Goal: Task Accomplishment & Management: Complete application form

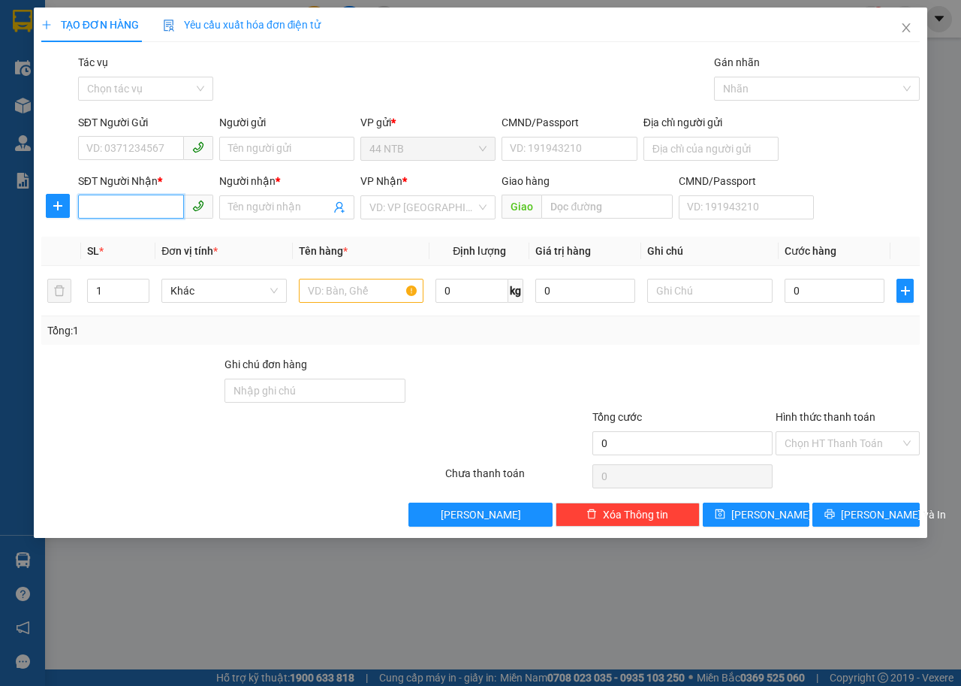
click at [144, 206] on input "SĐT Người Nhận *" at bounding box center [131, 207] width 106 height 24
type input "0963636138"
drag, startPoint x: 181, startPoint y: 235, endPoint x: 262, endPoint y: 216, distance: 83.3
click at [183, 236] on div "0963636138 - CUONG" at bounding box center [145, 237] width 117 height 17
type input "CUONG"
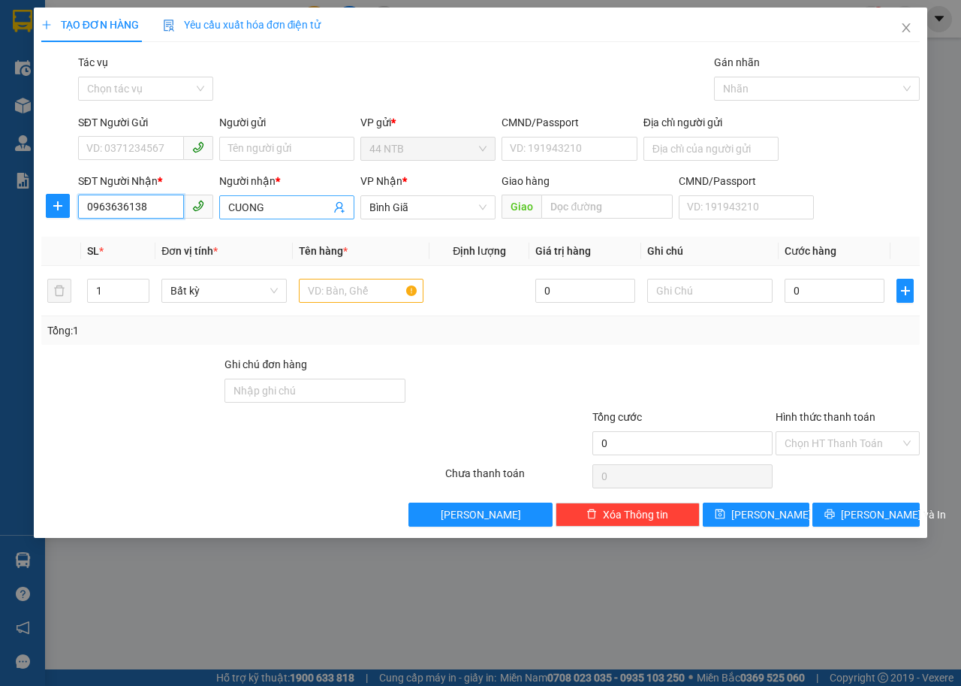
type input "0963636138"
click at [267, 207] on input "CUONG" at bounding box center [279, 207] width 102 height 17
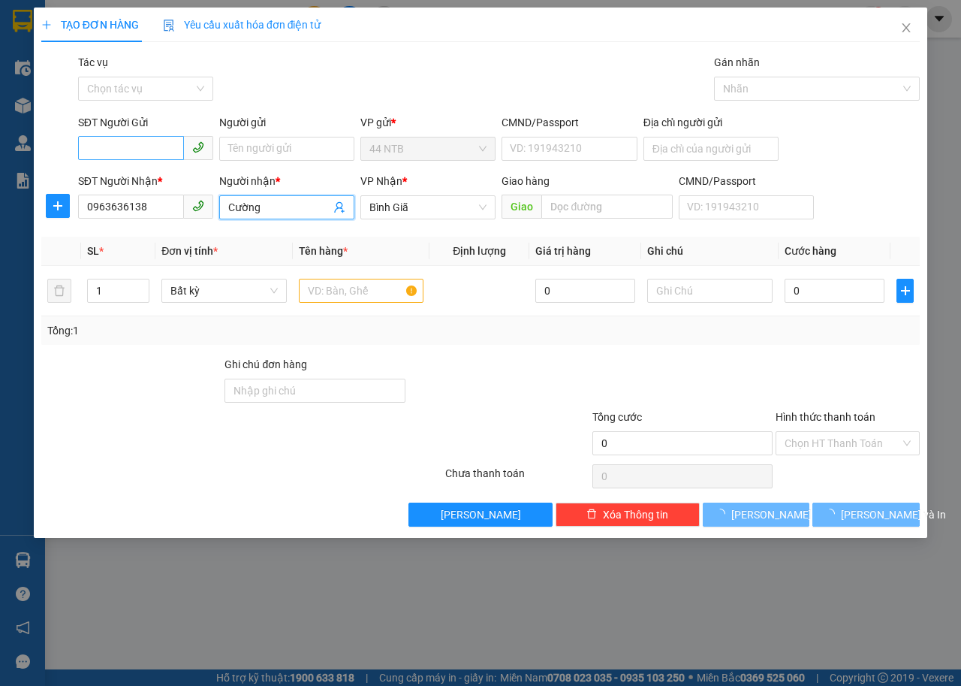
type input "Cường"
click at [143, 146] on input "SĐT Người Gửi" at bounding box center [131, 148] width 106 height 24
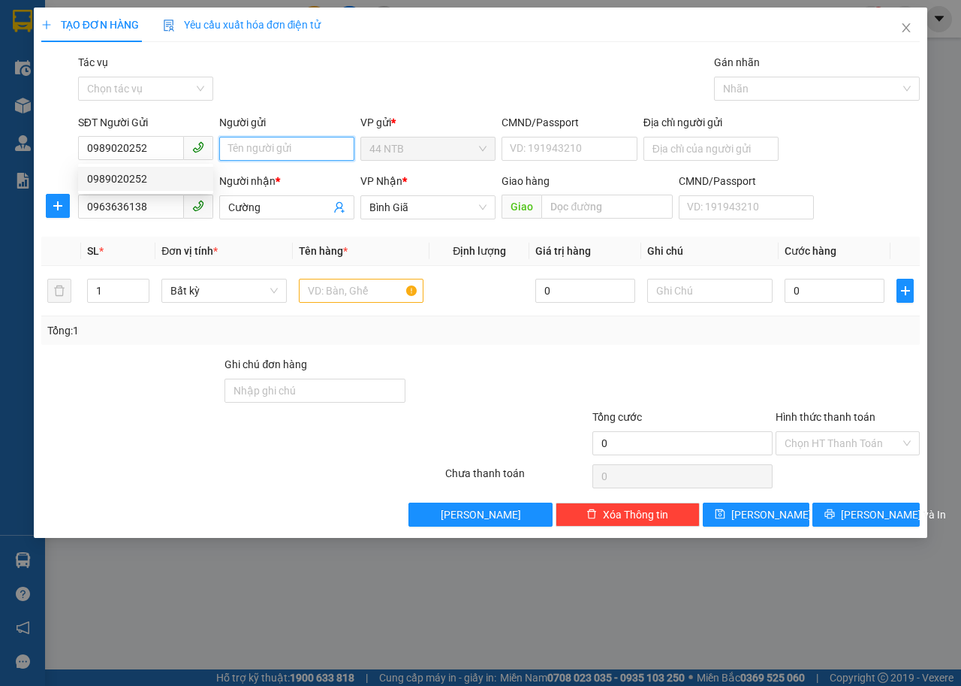
click at [248, 151] on input "Người gửi" at bounding box center [286, 149] width 135 height 24
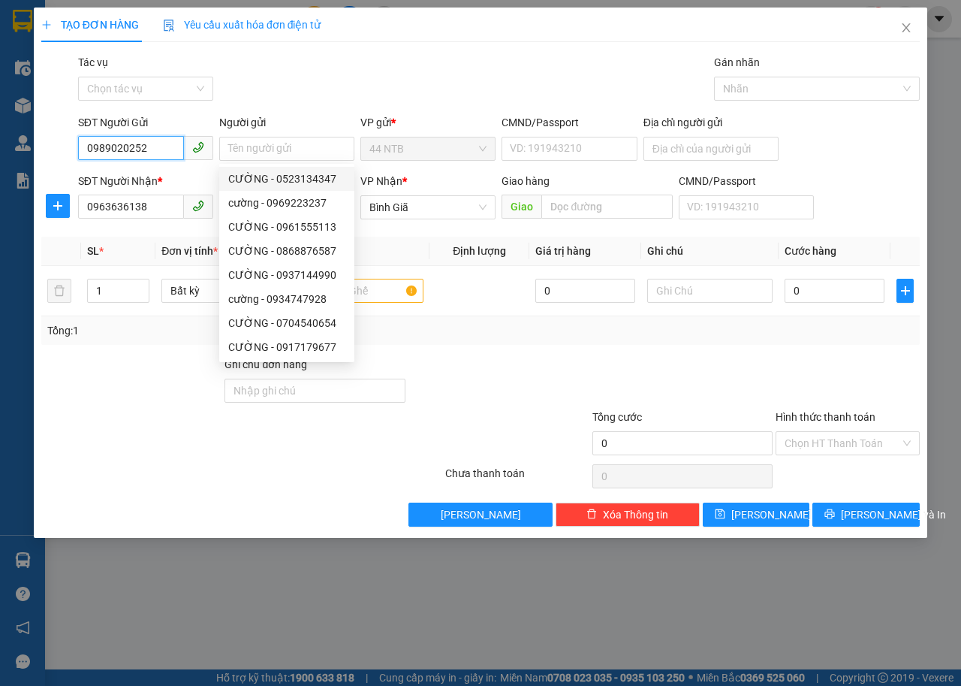
click at [0, 197] on div "TẠO ĐƠN HÀNG Yêu cầu xuất hóa đơn điện tử Transit Pickup Surcharge Ids Transit …" at bounding box center [480, 343] width 961 height 686
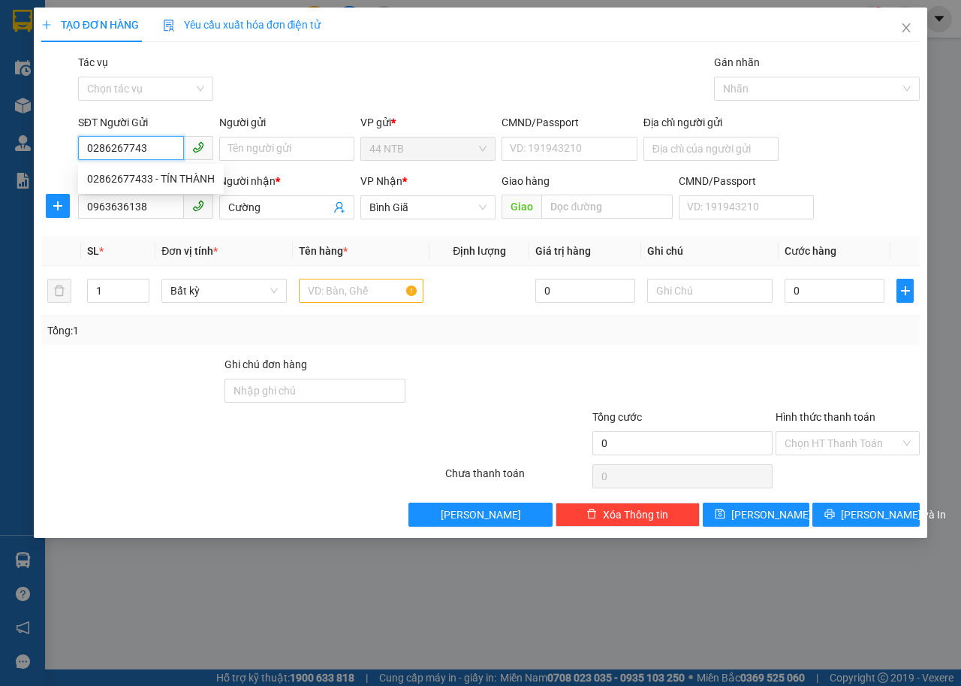
type input "02862677433"
click at [184, 178] on div "02862677433 - TÍN THÀNH" at bounding box center [151, 179] width 128 height 17
type input "TÍN THÀNH"
type input "02862677433"
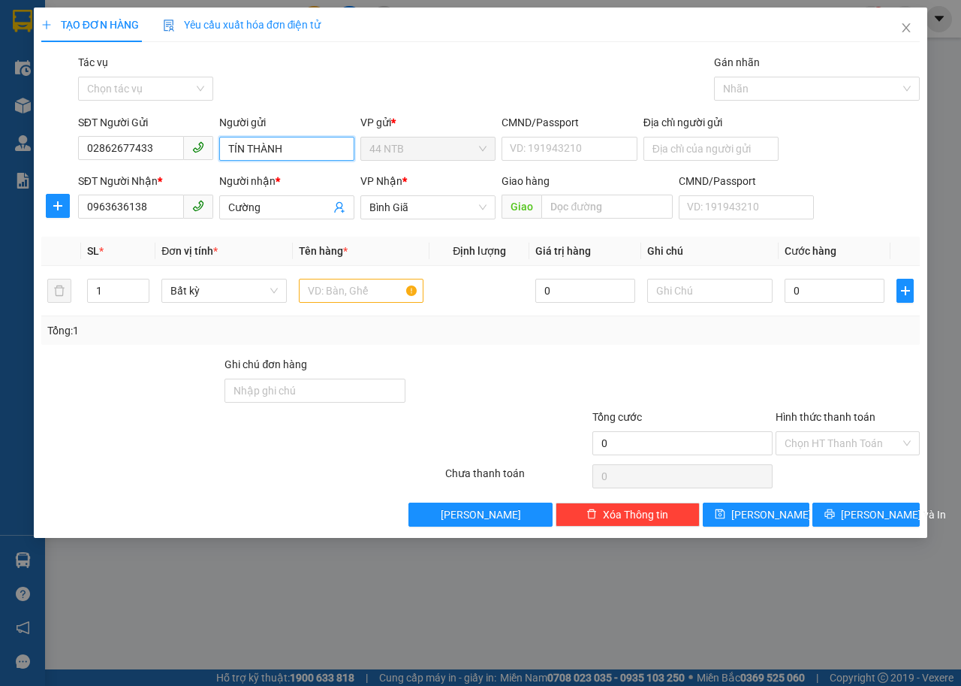
click at [194, 174] on form "SĐT Người Gửi 02862677433 Người gửi TÍN THÀNH TÍN THÀNH VP gửi * 44 NTB CMND/Pa…" at bounding box center [480, 169] width 879 height 111
type input "CTy_Tín.[PERSON_NAME]"
click at [685, 156] on input "Địa chỉ người gửi" at bounding box center [711, 149] width 135 height 24
type input "62/14_sơn.Kỳ_Tân.Quý"
click at [355, 286] on input "text" at bounding box center [361, 291] width 125 height 24
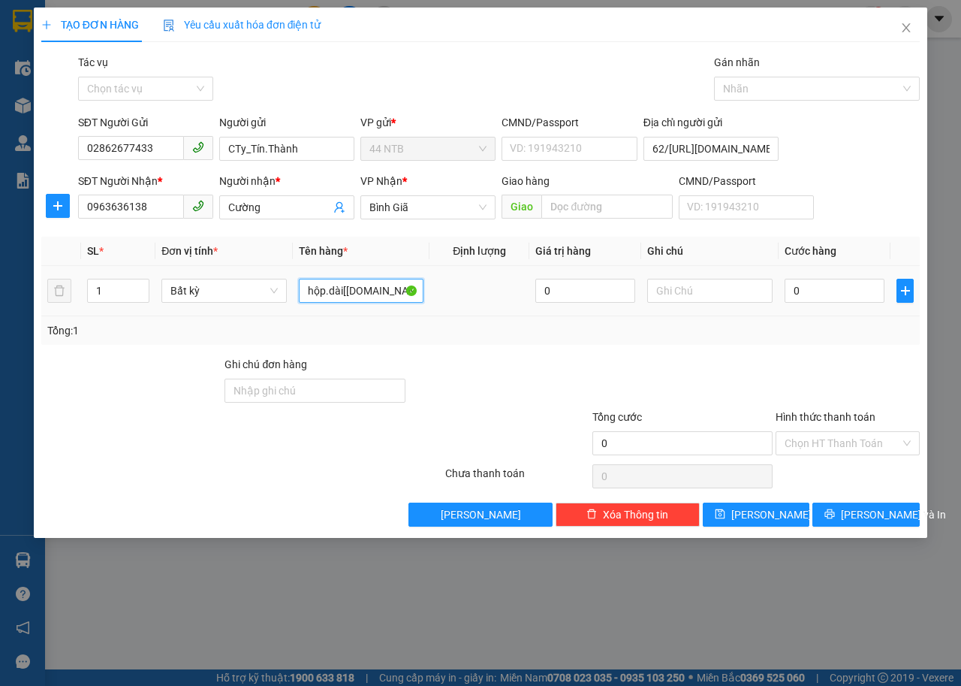
click at [376, 284] on input "hộp.dài[mukcw.in]" at bounding box center [361, 291] width 125 height 24
type input "hộp.dài[mự[DOMAIN_NAME]]"
click at [841, 294] on input "0" at bounding box center [835, 291] width 100 height 24
type input "3"
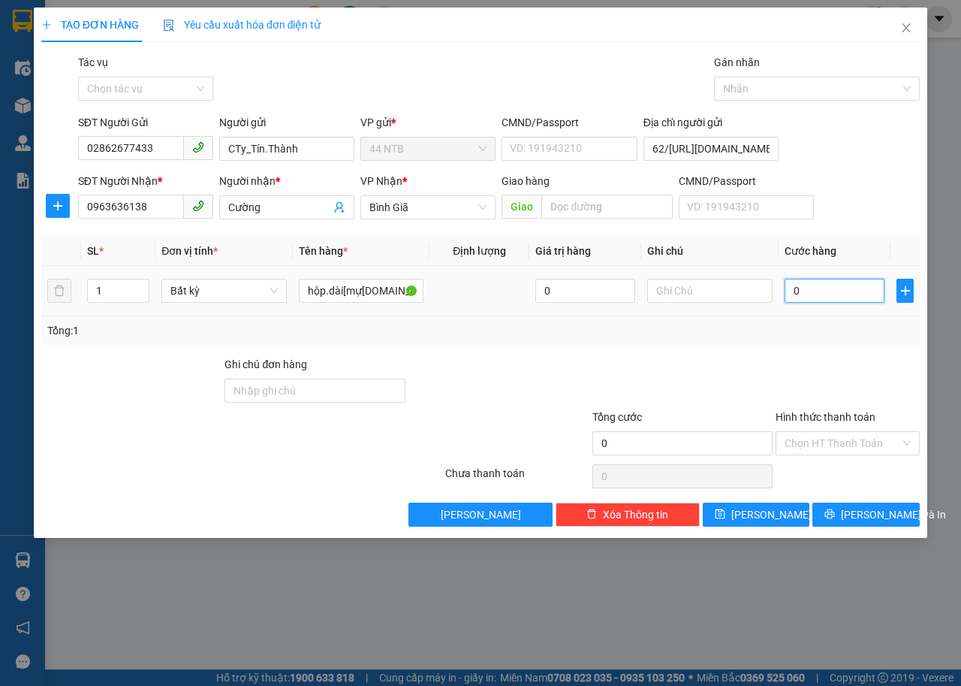
type input "3"
type input "30"
type input "30.000"
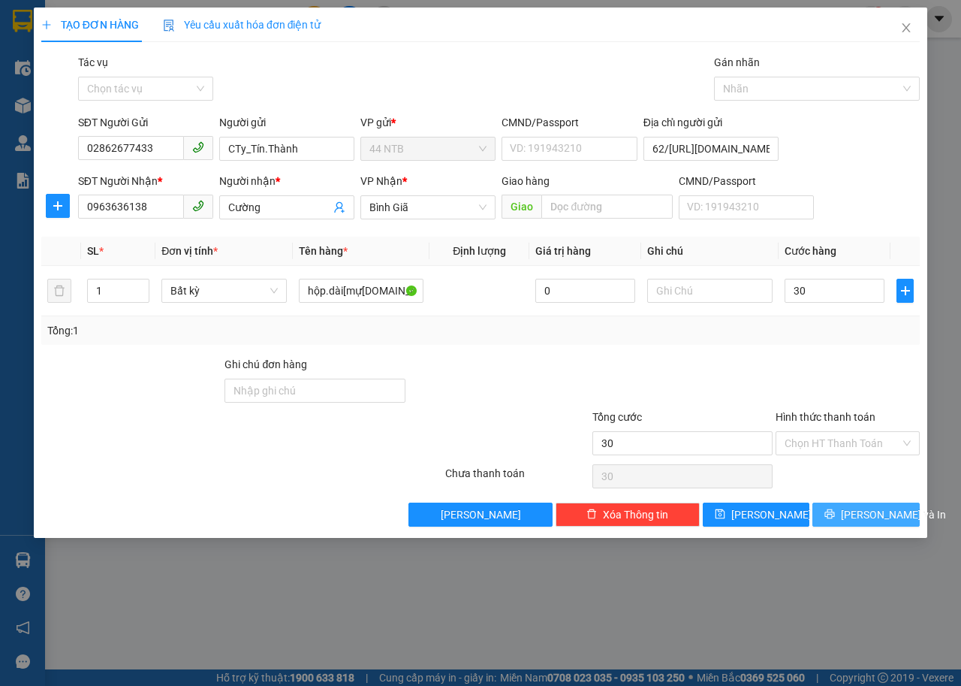
type input "30.000"
click at [852, 516] on button "[PERSON_NAME] và In" at bounding box center [866, 515] width 107 height 24
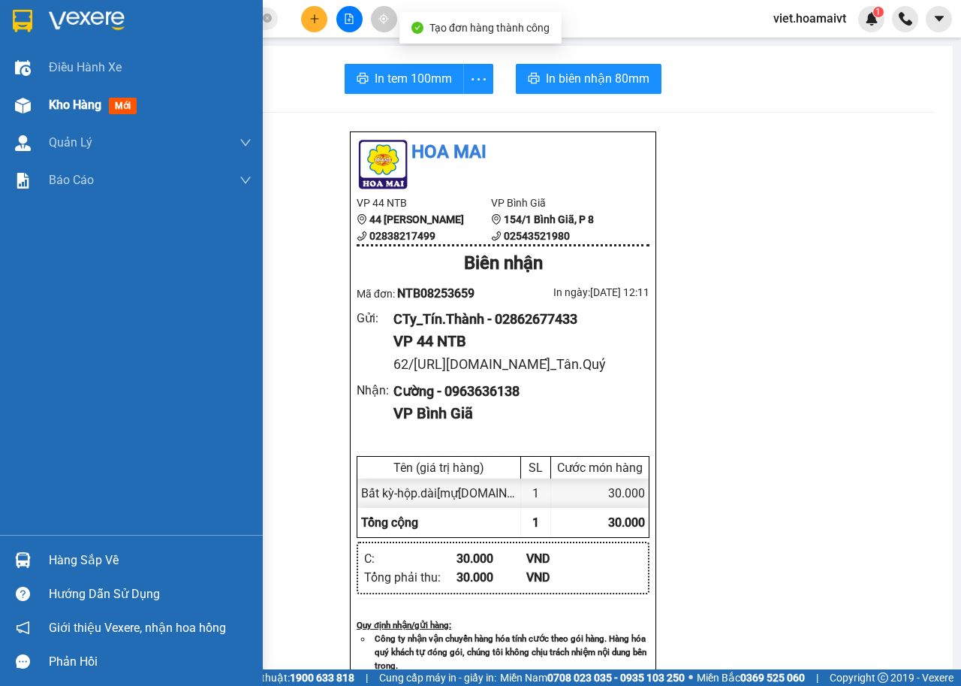
click at [35, 101] on div at bounding box center [23, 105] width 26 height 26
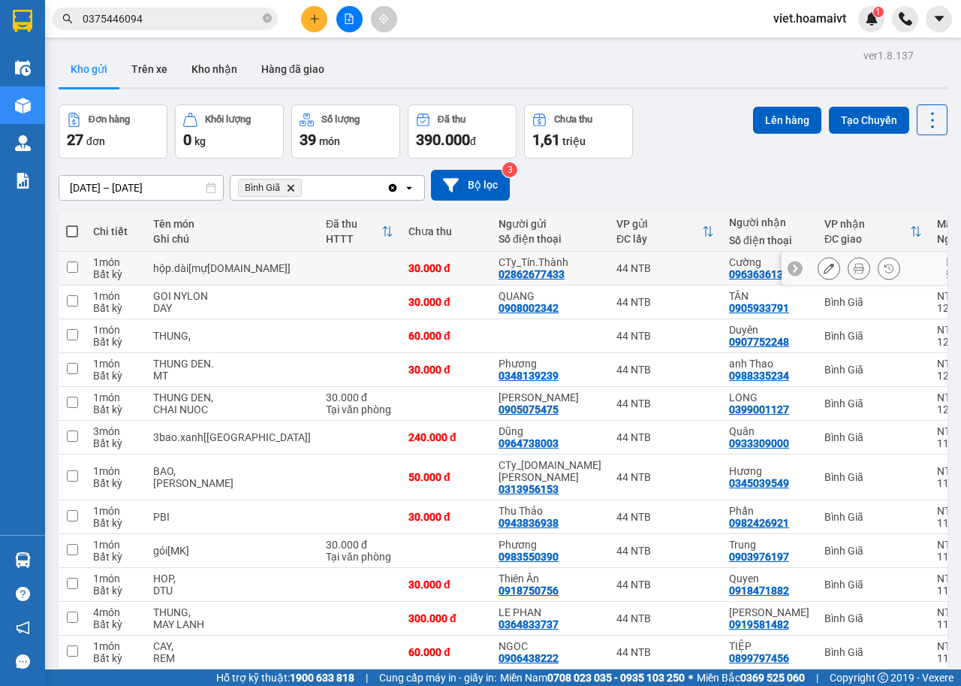
click at [824, 267] on icon at bounding box center [829, 268] width 11 height 11
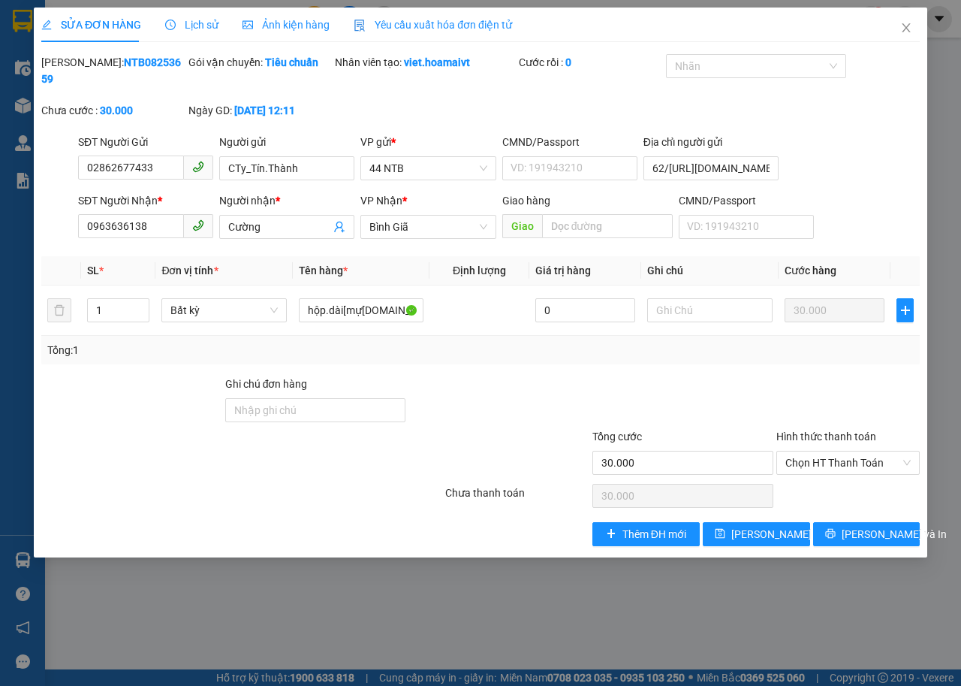
type input "02862677433"
type input "CTy_Tín.[PERSON_NAME]"
type input "62/14_sơn.Kỳ_Tân.Quý"
type input "0963636138"
type input "Cường"
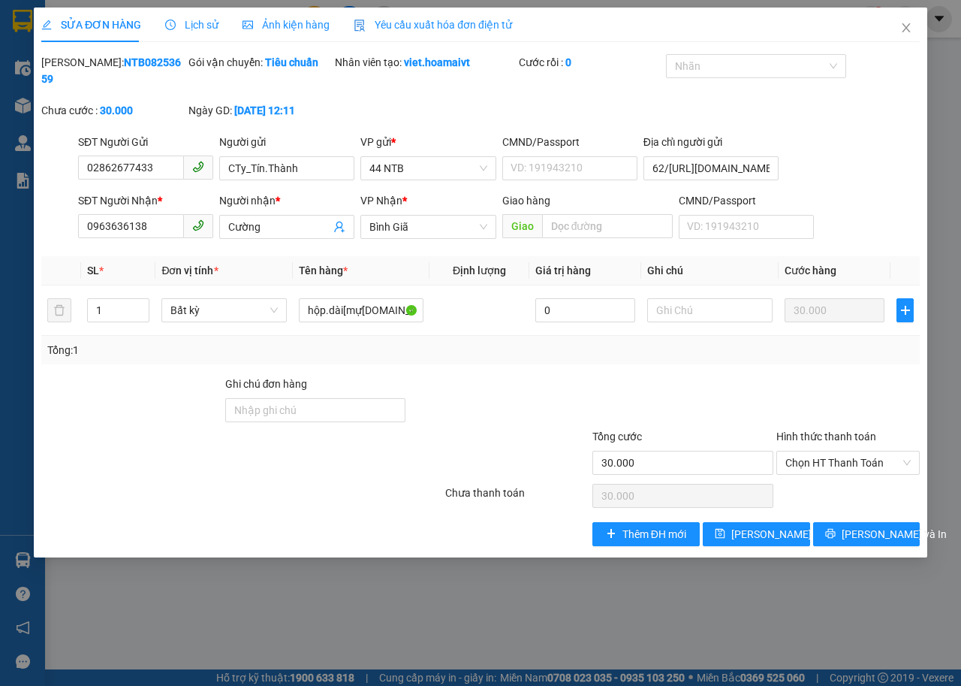
type input "30.000"
click at [687, 171] on input "62/14_sơn.Kỳ_Tân.Quý" at bounding box center [711, 168] width 135 height 24
type input "62/14_Sơn.Kỳ_Tân.Quý"
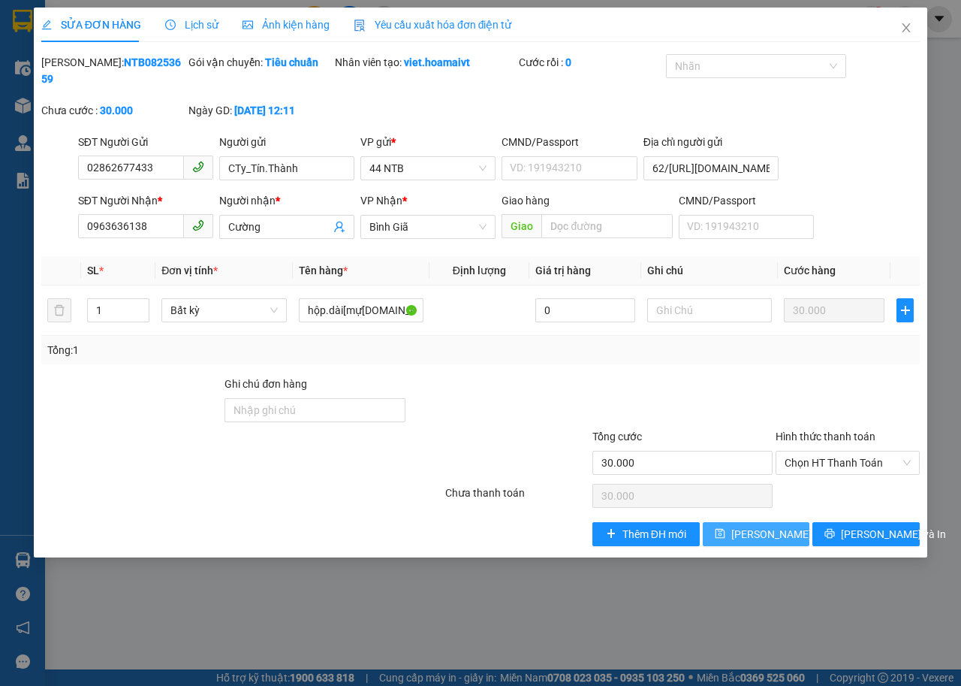
click at [769, 542] on button "Lưu thay đổi" at bounding box center [756, 534] width 107 height 24
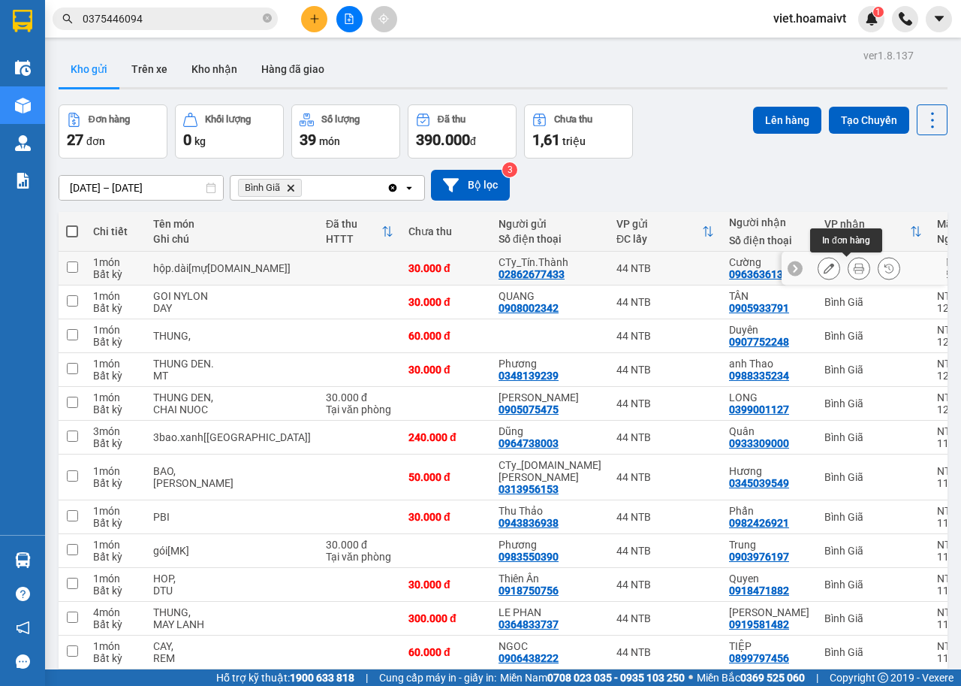
click at [854, 265] on icon at bounding box center [859, 268] width 11 height 11
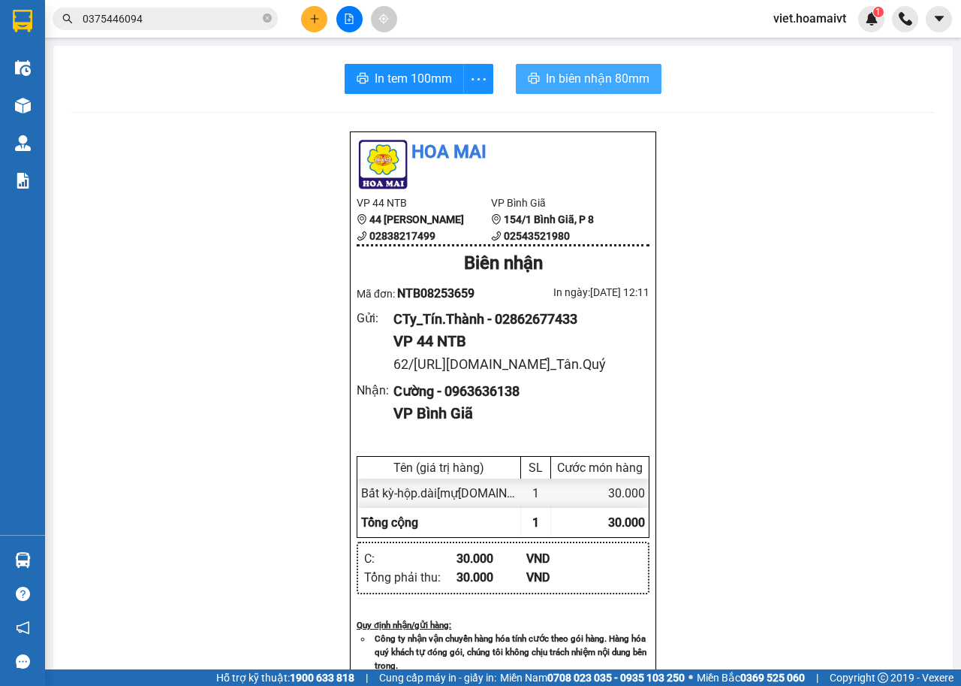
click at [621, 77] on span "In biên nhận 80mm" at bounding box center [598, 78] width 104 height 19
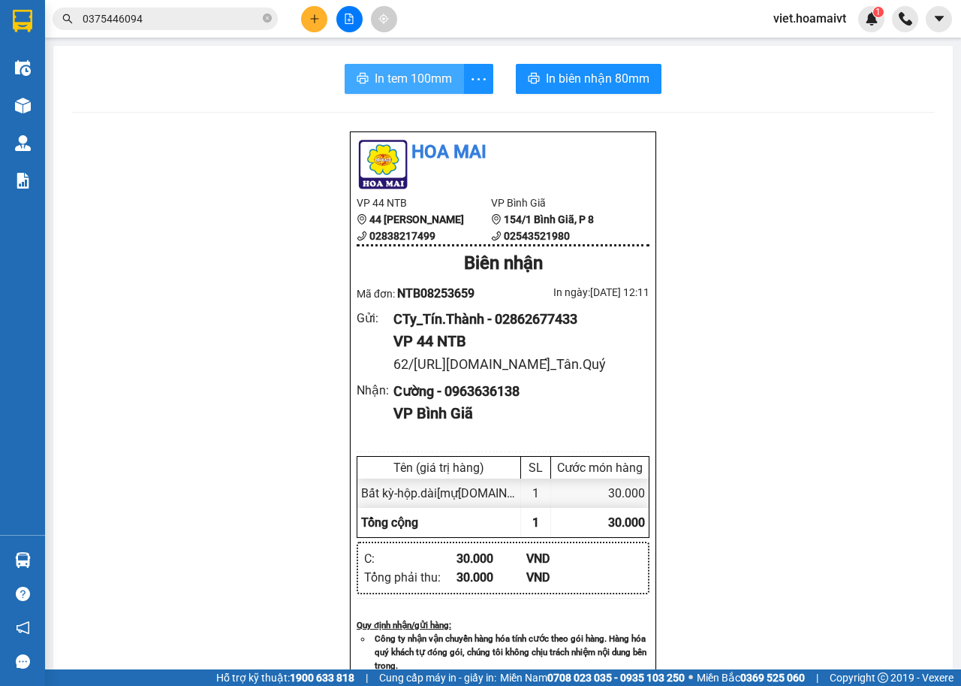
click at [396, 83] on span "In tem 100mm" at bounding box center [413, 78] width 77 height 19
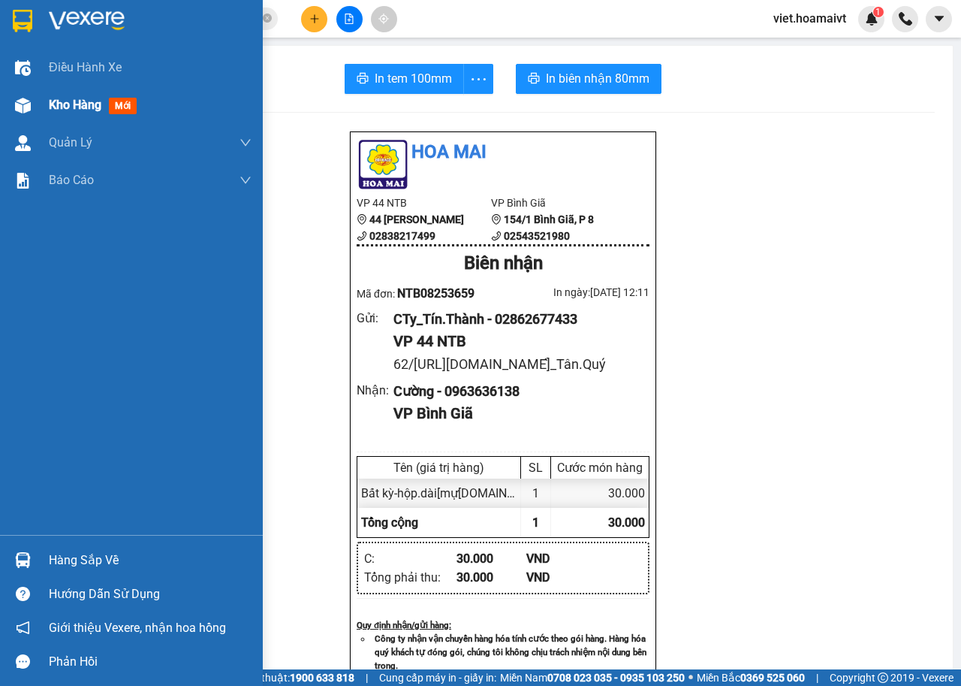
click at [98, 100] on span "Kho hàng" at bounding box center [75, 105] width 53 height 14
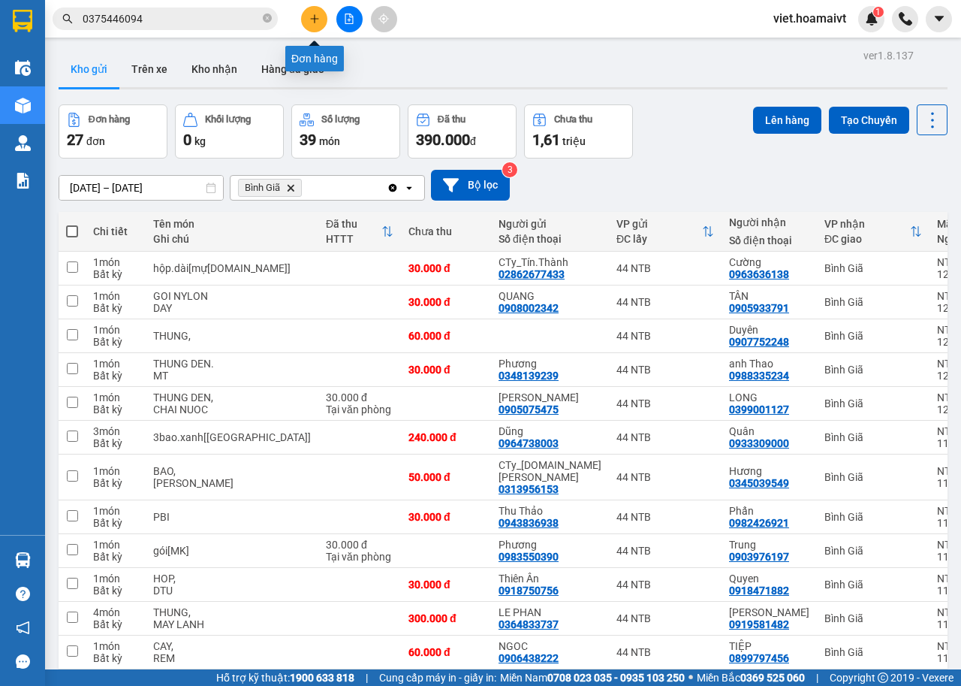
click at [317, 24] on button at bounding box center [314, 19] width 26 height 26
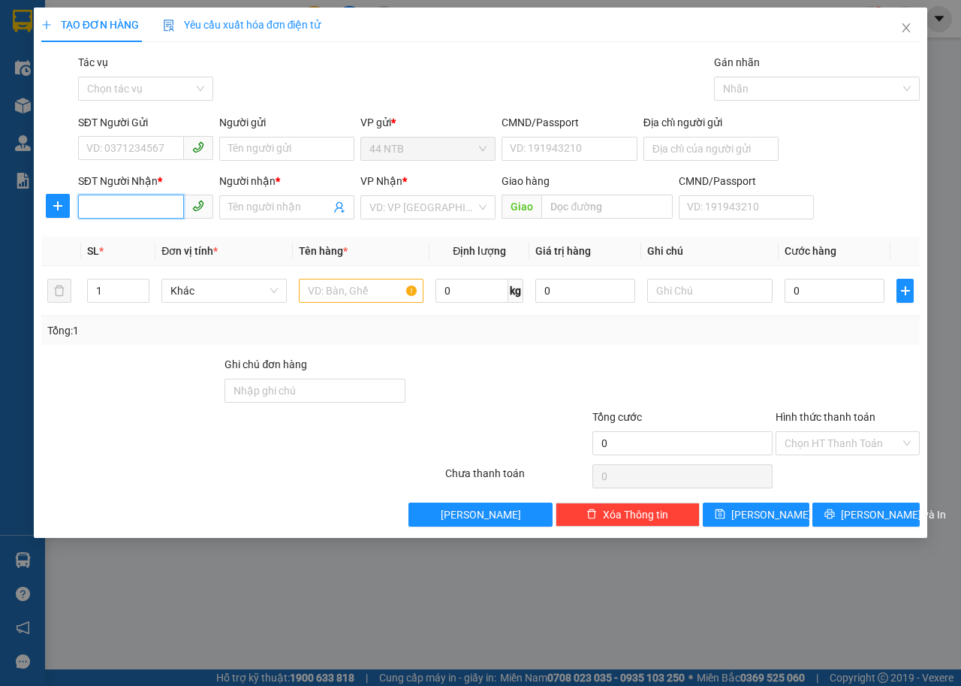
click at [167, 204] on input "SĐT Người Nhận *" at bounding box center [131, 207] width 106 height 24
type input "0395226287"
click at [161, 237] on div "0395226287 - Cúc" at bounding box center [145, 237] width 117 height 17
type input "Cúc"
type input "0395226287"
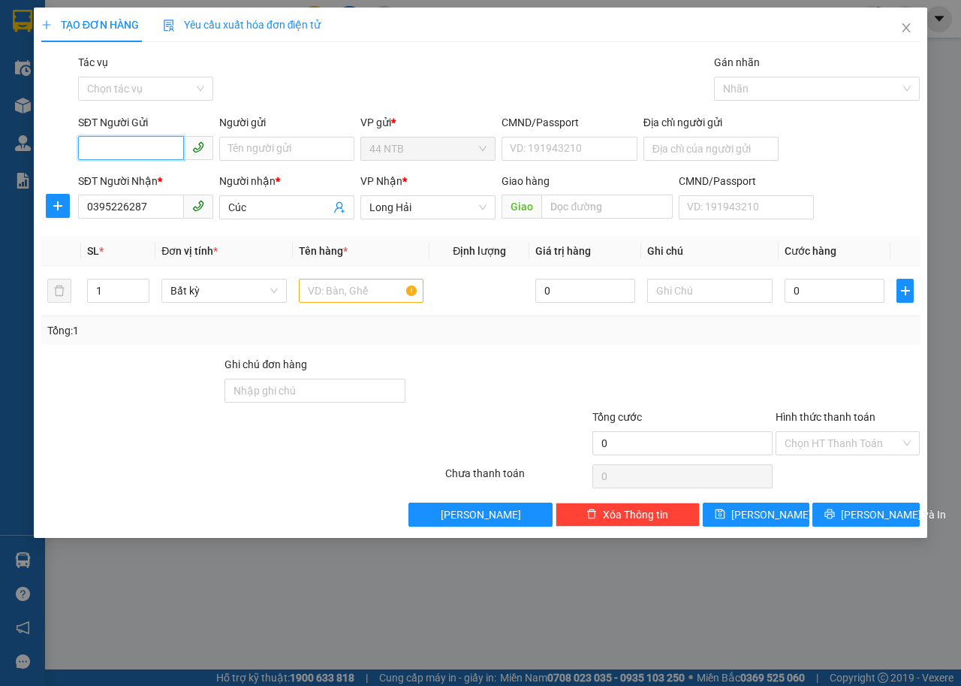
click at [171, 146] on input "SĐT Người Gửi" at bounding box center [131, 148] width 106 height 24
click at [168, 230] on div "0924217334 - [PERSON_NAME]" at bounding box center [161, 227] width 148 height 17
type input "0924217334"
type input "[PERSON_NAME]"
type input "051066000385"
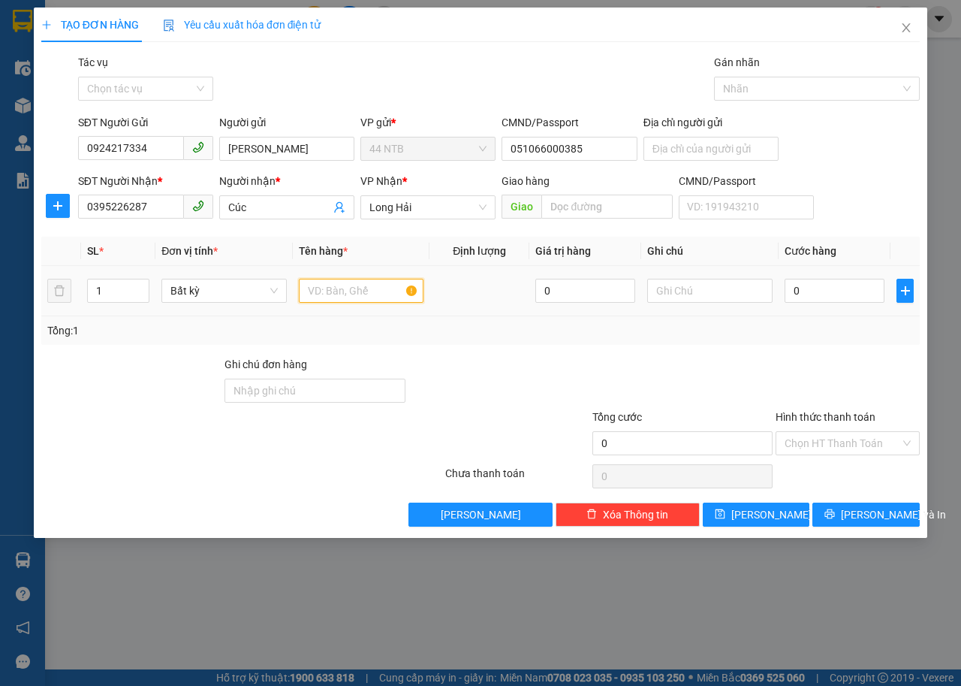
click at [352, 295] on input "text" at bounding box center [361, 291] width 125 height 24
type input "thùng bánh"
click at [794, 287] on input "0" at bounding box center [835, 291] width 100 height 24
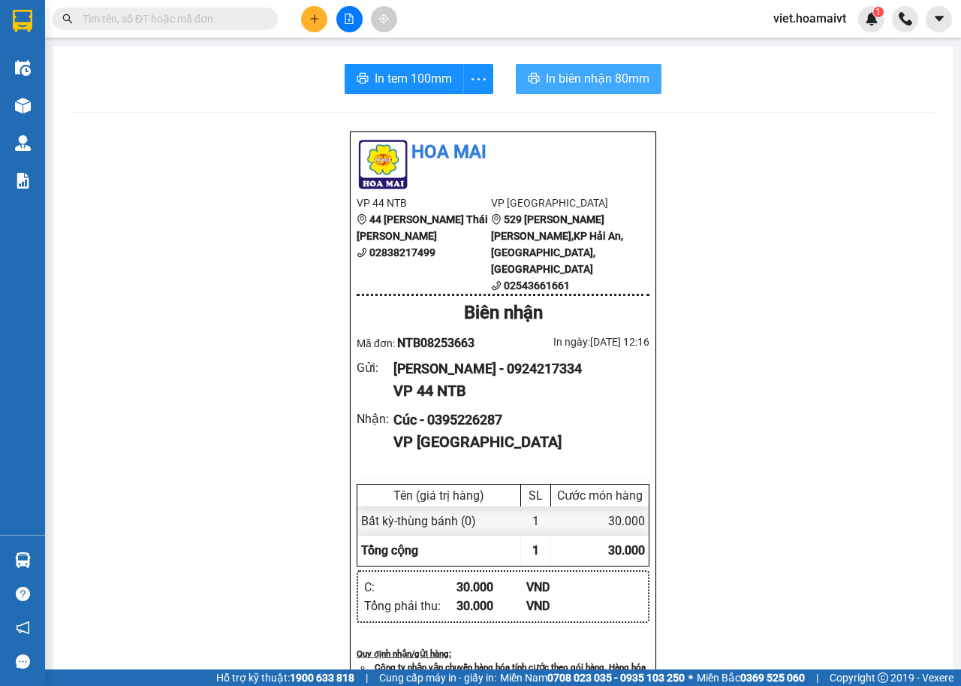
click at [590, 78] on span "In biên nhận 80mm" at bounding box center [598, 78] width 104 height 19
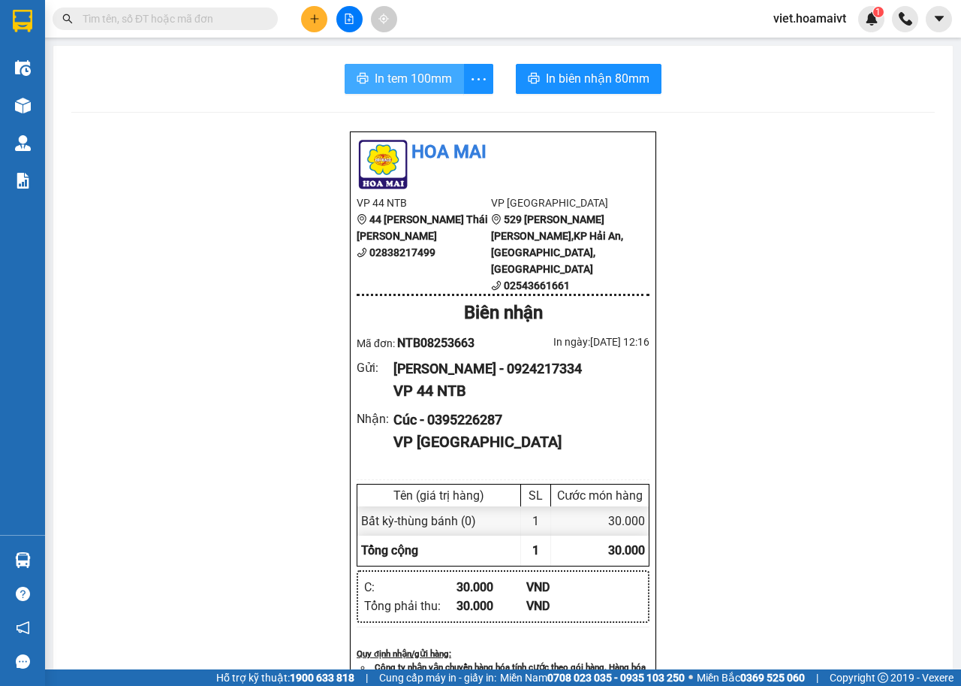
click at [376, 85] on span "In tem 100mm" at bounding box center [413, 78] width 77 height 19
click at [306, 20] on button at bounding box center [314, 19] width 26 height 26
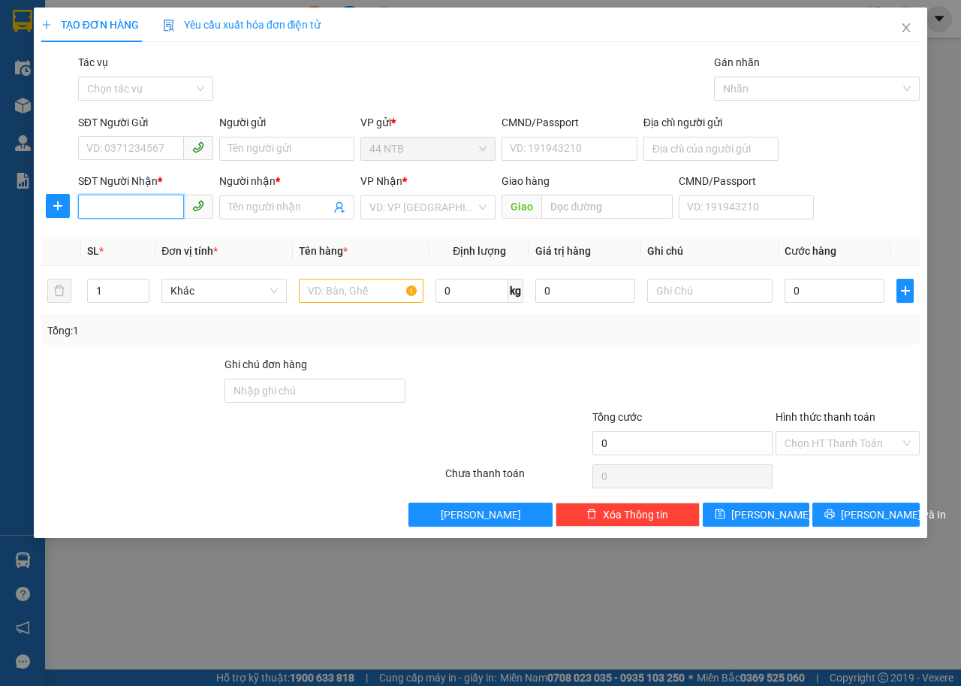
click at [142, 205] on input "SĐT Người Nhận *" at bounding box center [131, 207] width 106 height 24
type input "0386275400"
click at [177, 235] on div "0386275400 - Hằng" at bounding box center [145, 237] width 117 height 17
type input "Hằng"
type input "0386275400"
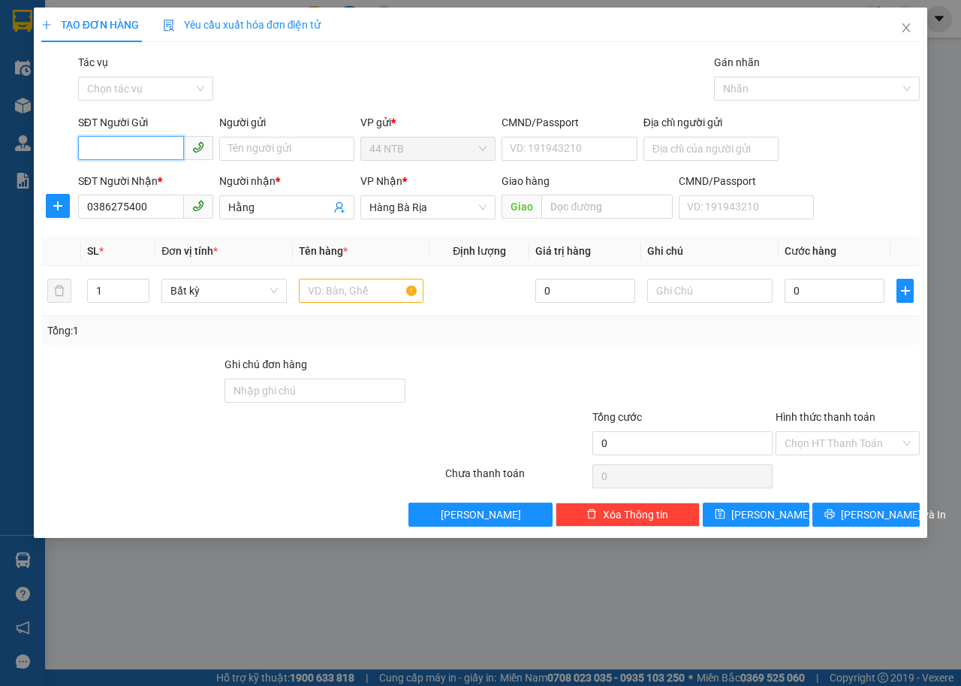
click at [175, 149] on input "SĐT Người Gửi" at bounding box center [131, 148] width 106 height 24
drag, startPoint x: 164, startPoint y: 203, endPoint x: 284, endPoint y: 274, distance: 139.1
click at [164, 202] on div "0924217334 - [PERSON_NAME]" at bounding box center [161, 203] width 148 height 17
type input "0924217334"
type input "[PERSON_NAME]"
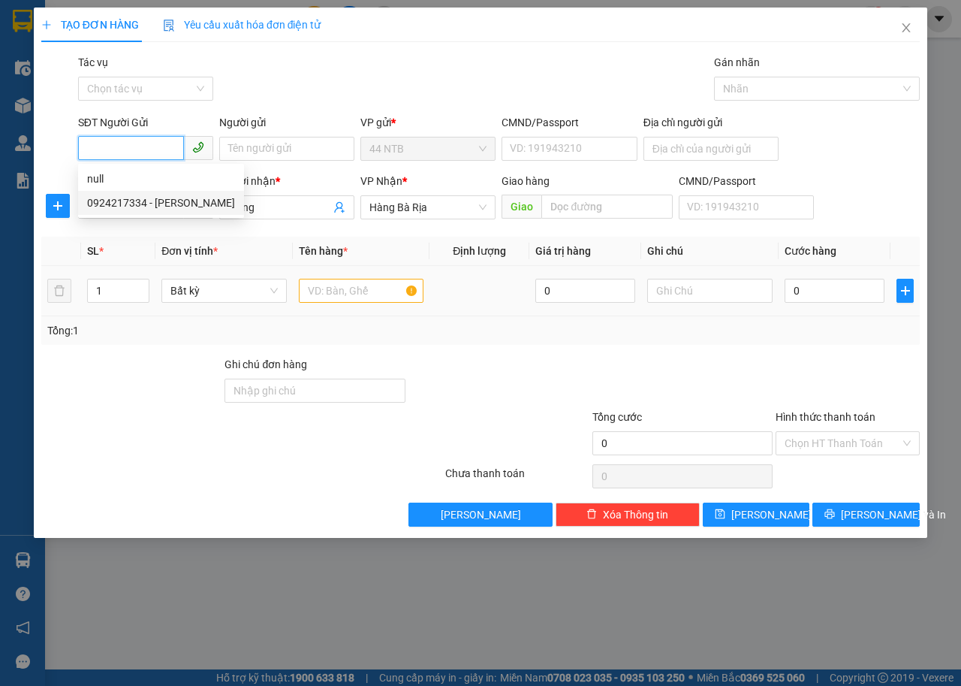
type input "051066000385"
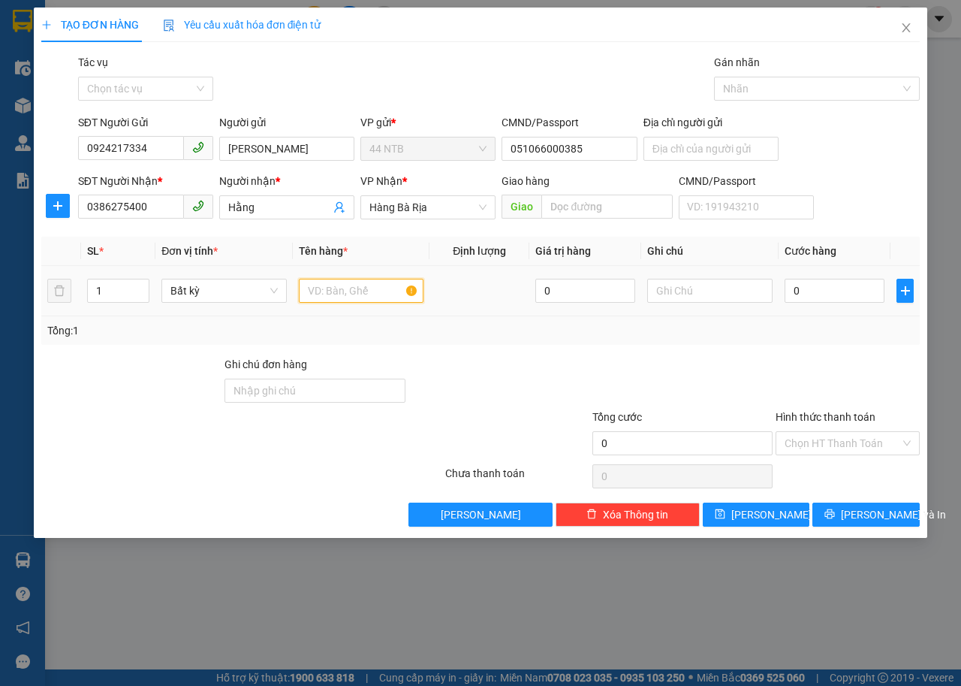
click at [344, 286] on input "text" at bounding box center [361, 291] width 125 height 24
type input "[PERSON_NAME]"
click at [877, 292] on input "0" at bounding box center [835, 291] width 100 height 24
type input "3"
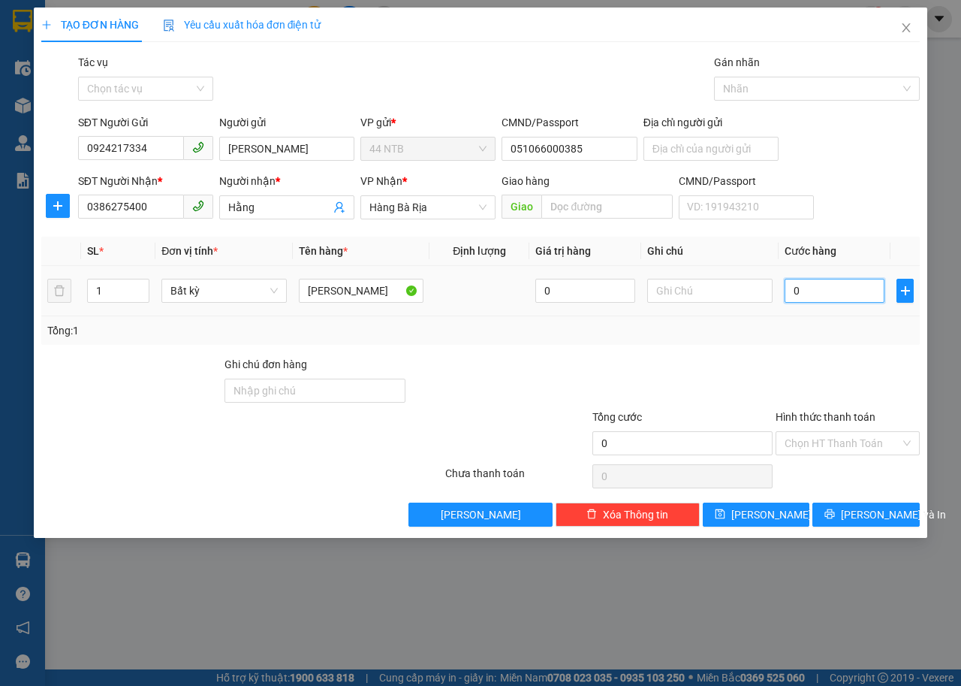
type input "3"
type input "30"
type input "30.000"
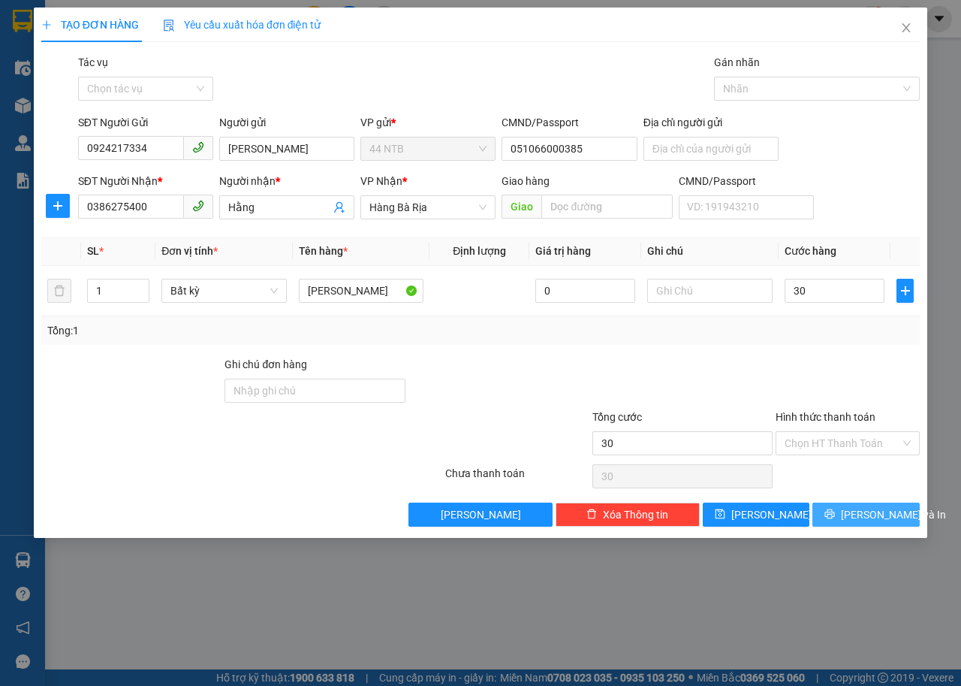
type input "30.000"
drag, startPoint x: 829, startPoint y: 512, endPoint x: 816, endPoint y: 500, distance: 16.5
click at [829, 513] on button "[PERSON_NAME] và In" at bounding box center [866, 515] width 107 height 24
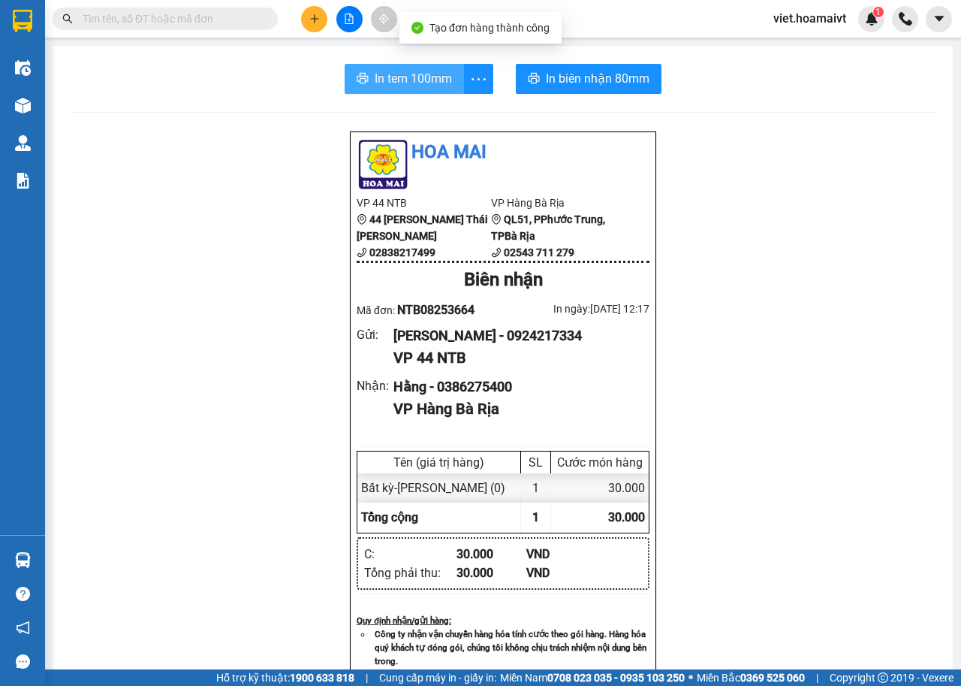
drag, startPoint x: 443, startPoint y: 74, endPoint x: 705, endPoint y: 412, distance: 427.9
click at [442, 74] on span "In tem 100mm" at bounding box center [413, 78] width 77 height 19
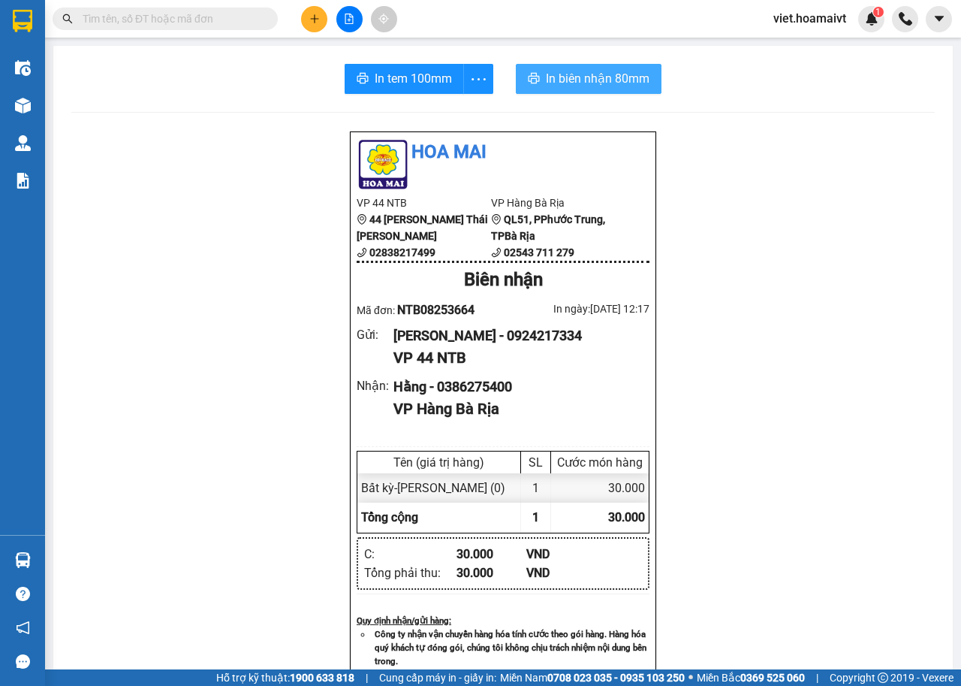
click at [567, 80] on span "In biên nhận 80mm" at bounding box center [598, 78] width 104 height 19
click at [317, 20] on icon "plus" at bounding box center [314, 19] width 11 height 11
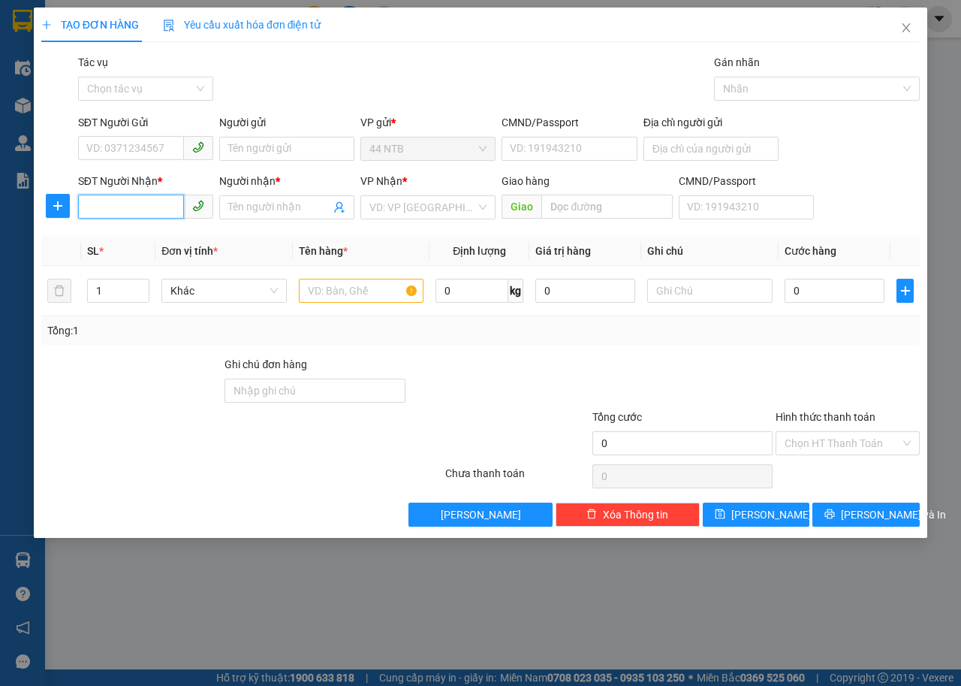
click at [161, 206] on input "SĐT Người Nhận *" at bounding box center [131, 207] width 106 height 24
type input "0971338097"
click at [240, 210] on input "Người nhận *" at bounding box center [279, 207] width 102 height 17
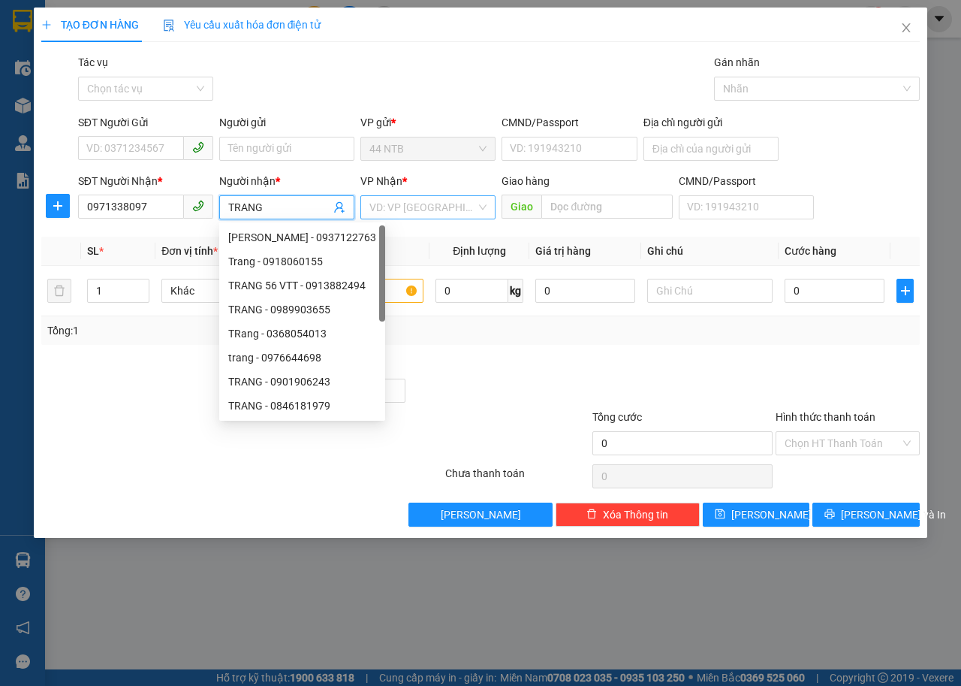
type input "TRANG"
click at [418, 205] on input "search" at bounding box center [423, 207] width 107 height 23
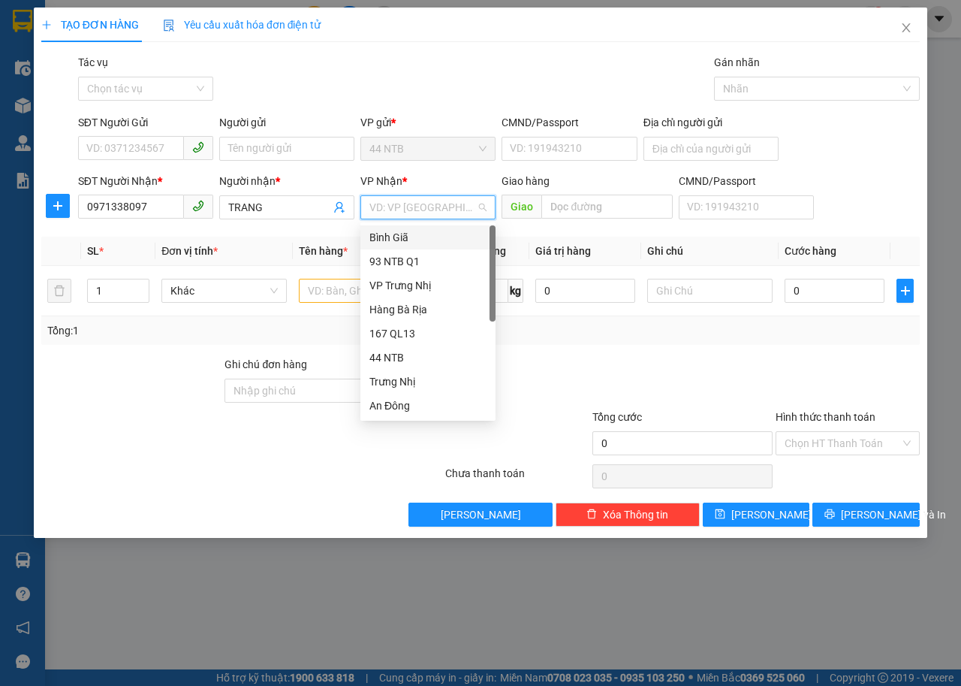
click at [417, 238] on div "Bình Giã" at bounding box center [428, 237] width 117 height 17
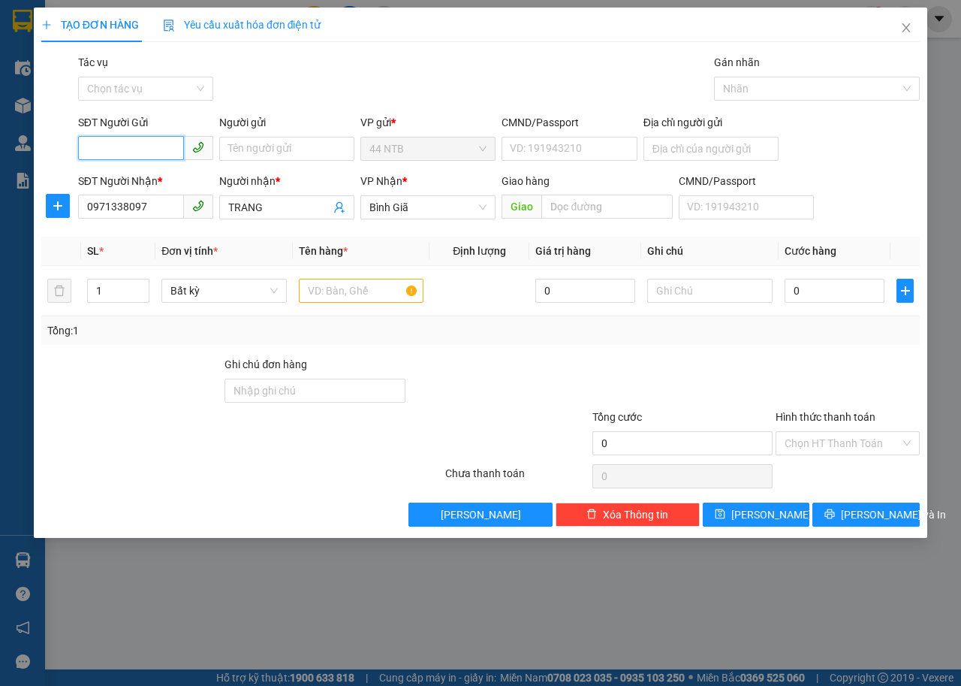
click at [169, 149] on input "SĐT Người Gửi" at bounding box center [131, 148] width 106 height 24
type input "0904061096"
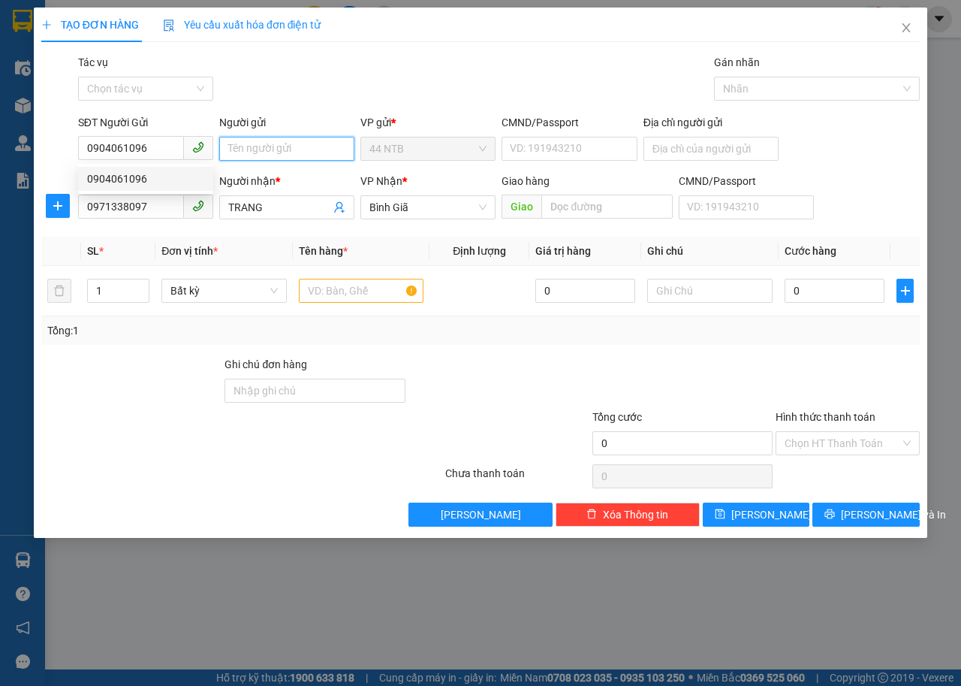
click at [266, 150] on input "Người gửi" at bounding box center [286, 149] width 135 height 24
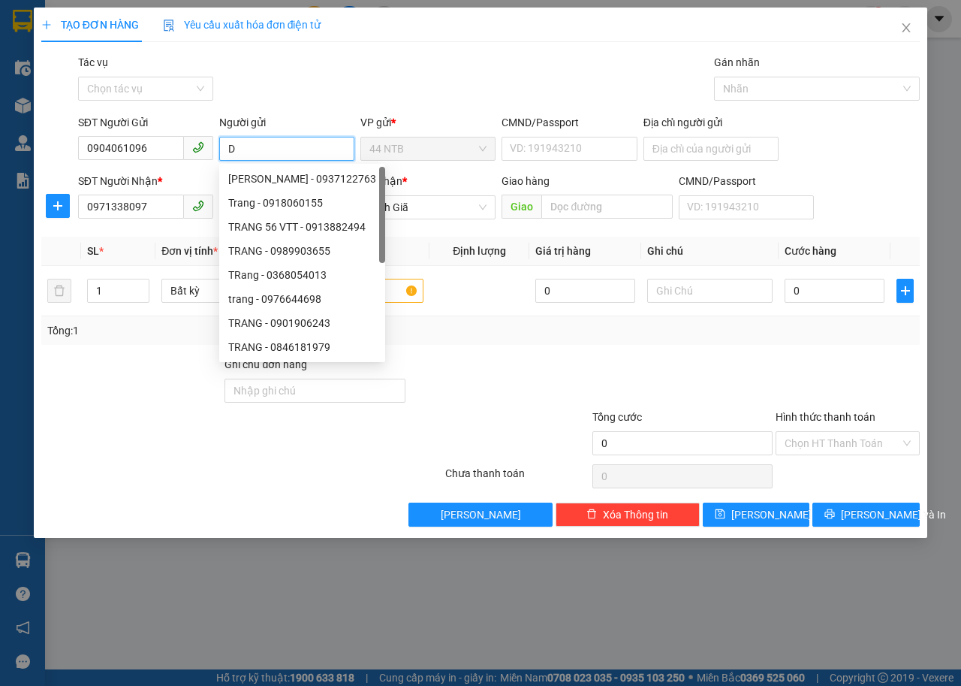
type input "D"
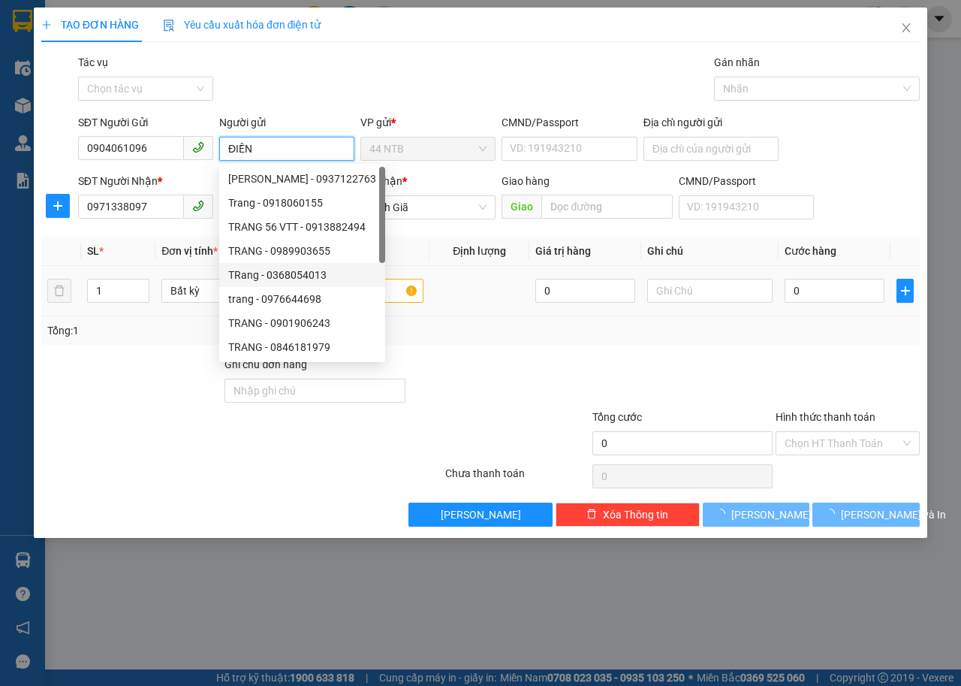
type input "ĐIỀN"
click at [390, 288] on input "text" at bounding box center [361, 291] width 125 height 24
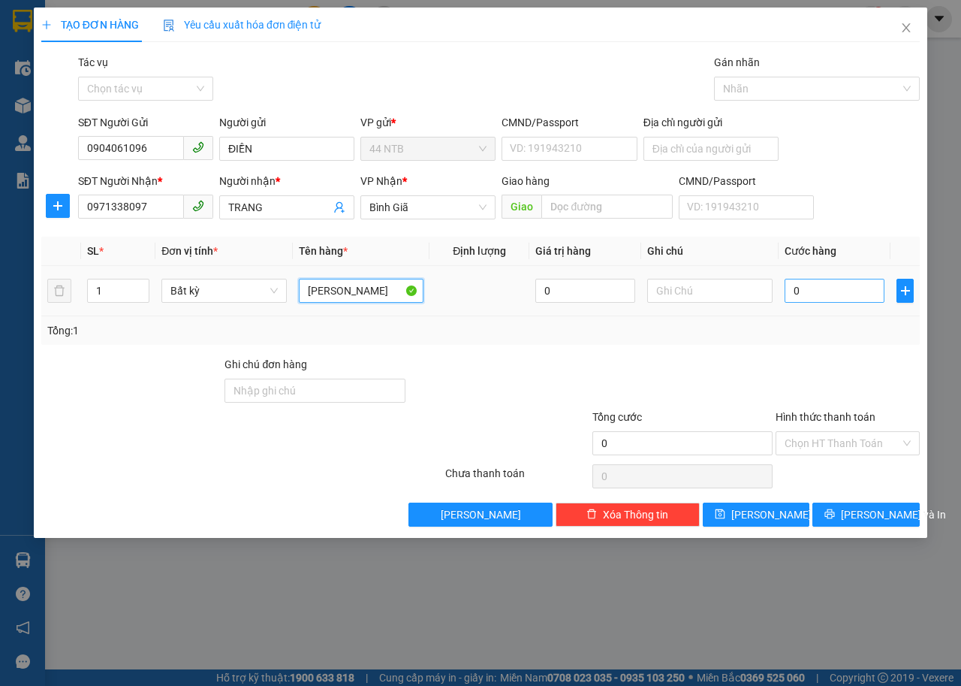
type input "[PERSON_NAME]"
click at [848, 281] on input "0" at bounding box center [835, 291] width 100 height 24
type input "3"
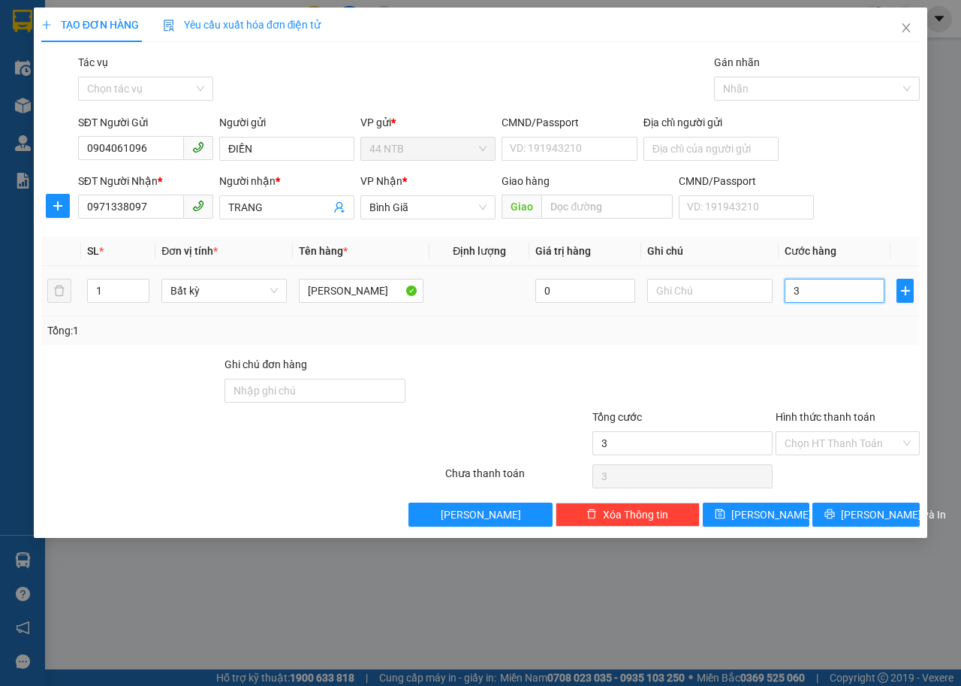
type input "30"
type input "30.000"
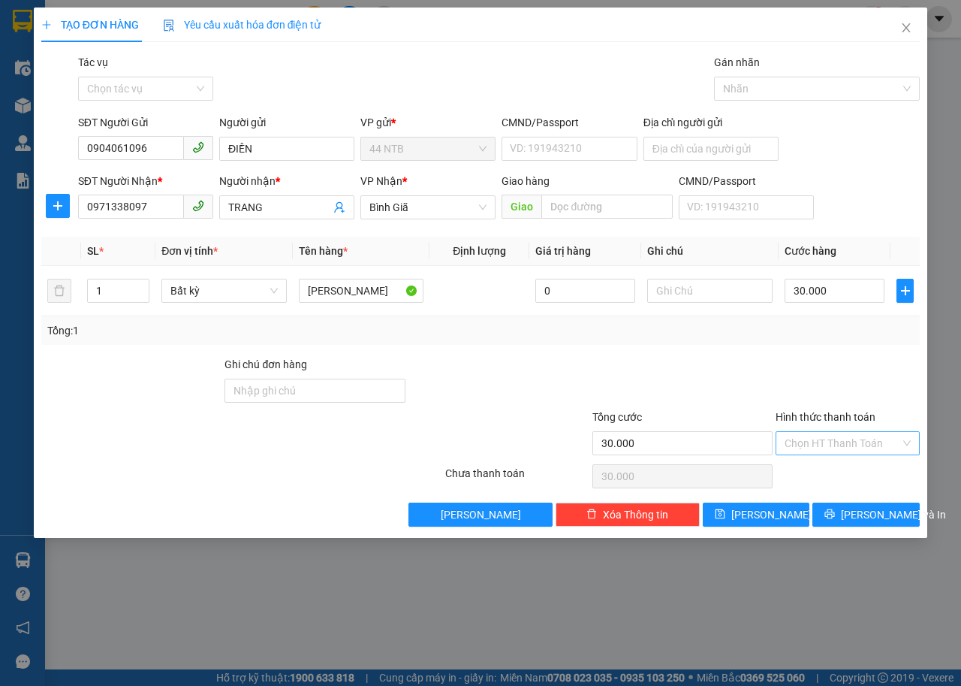
click at [854, 437] on input "Hình thức thanh toán" at bounding box center [843, 443] width 116 height 23
click at [854, 469] on div "Tại văn phòng" at bounding box center [848, 473] width 126 height 17
type input "0"
click at [868, 516] on span "[PERSON_NAME] và In" at bounding box center [893, 514] width 105 height 17
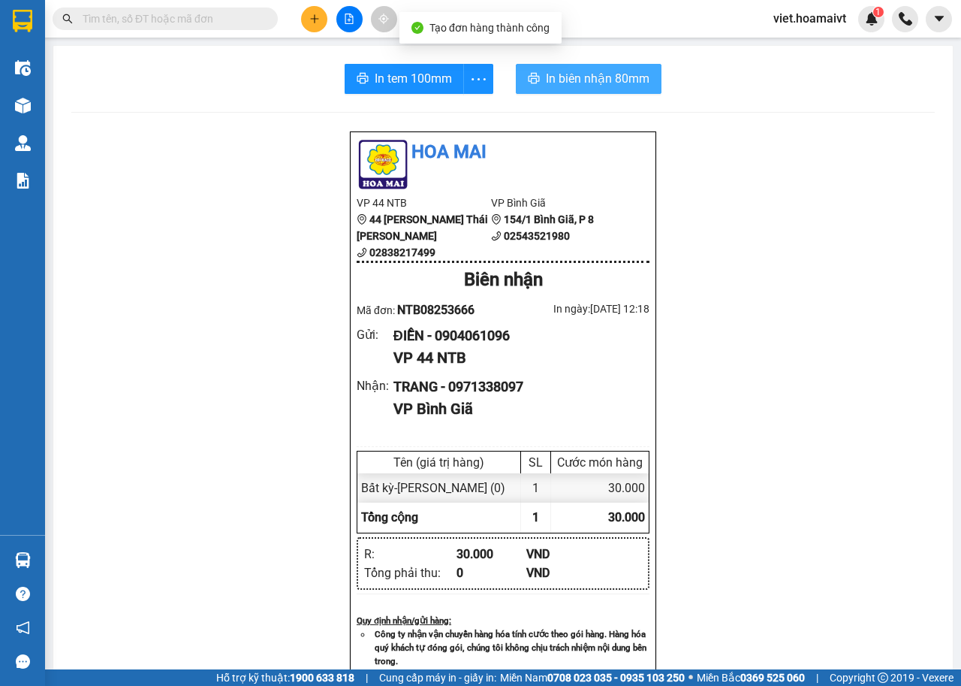
click at [565, 85] on span "In biên nhận 80mm" at bounding box center [598, 78] width 104 height 19
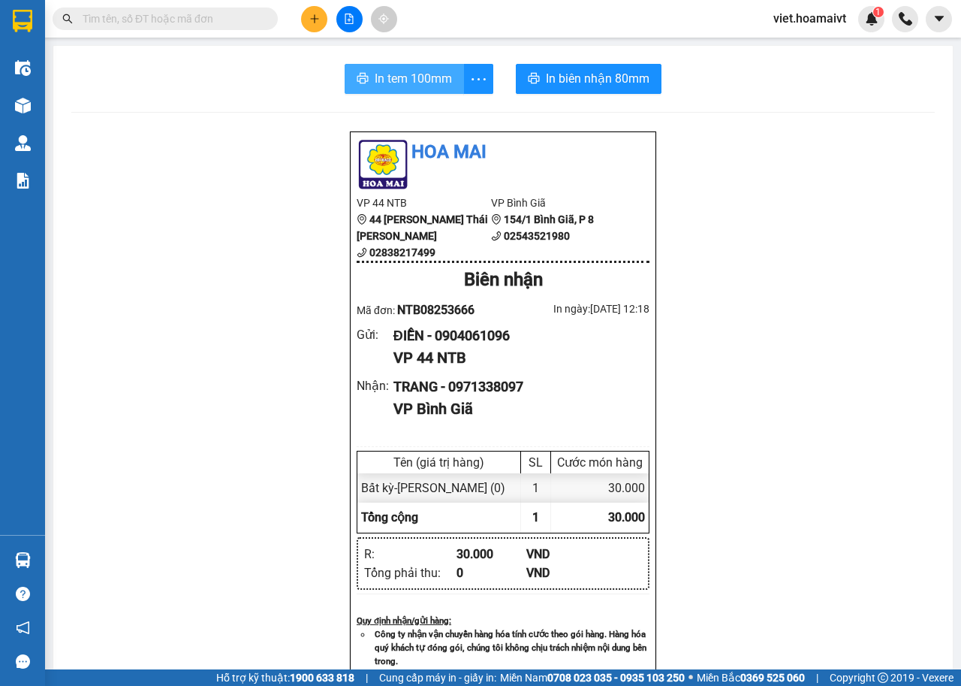
click at [418, 77] on span "In tem 100mm" at bounding box center [413, 78] width 77 height 19
click at [168, 8] on span at bounding box center [165, 19] width 225 height 23
click at [212, 26] on input "text" at bounding box center [171, 19] width 177 height 17
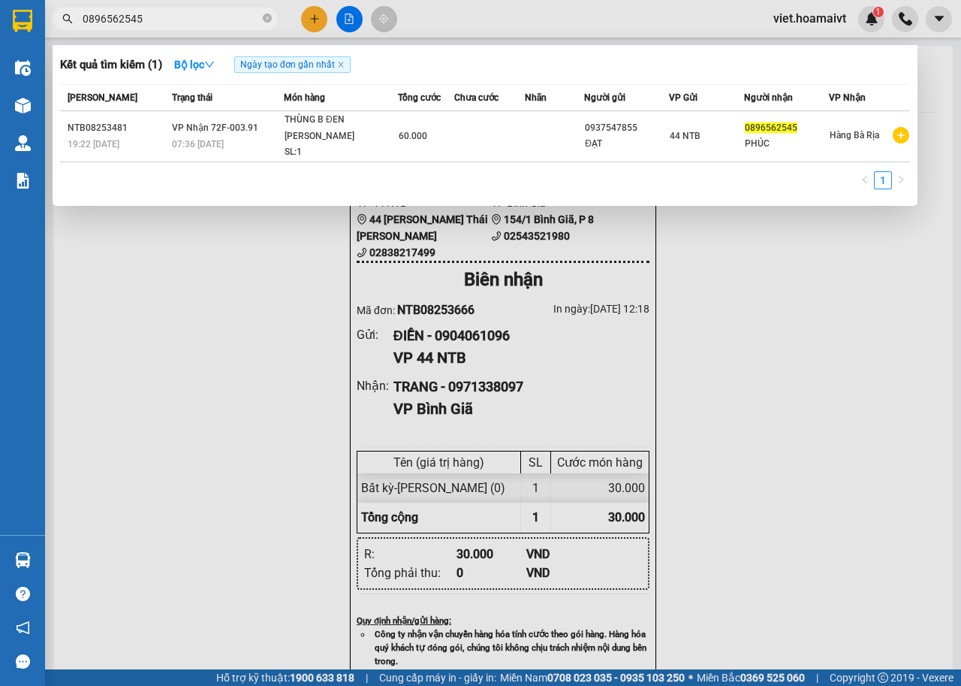
type input "0896562545"
click at [874, 246] on div at bounding box center [480, 343] width 961 height 686
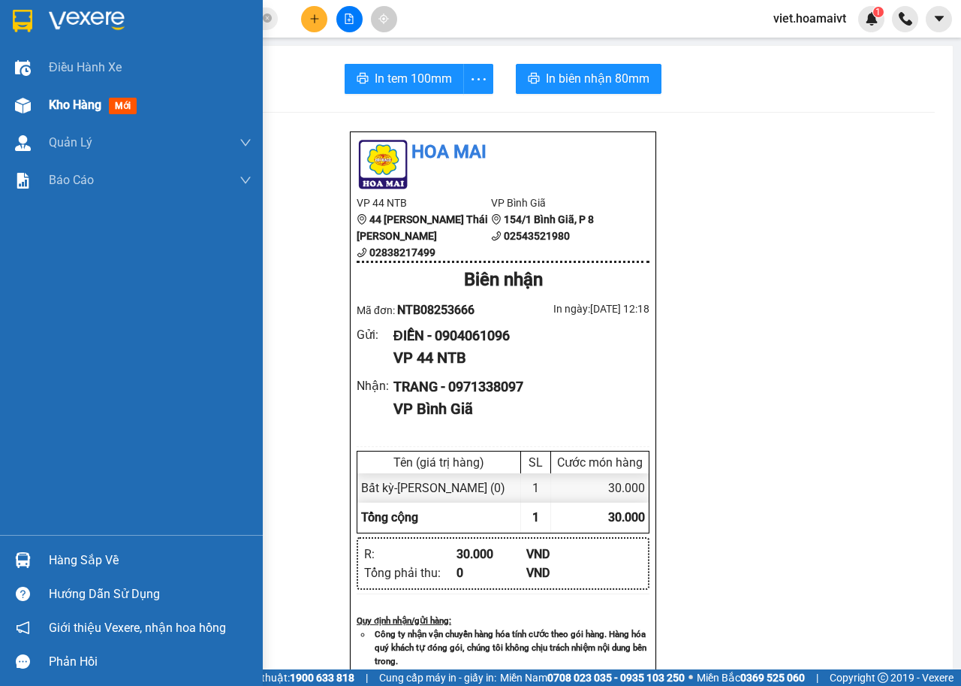
click at [21, 103] on img at bounding box center [23, 106] width 16 height 16
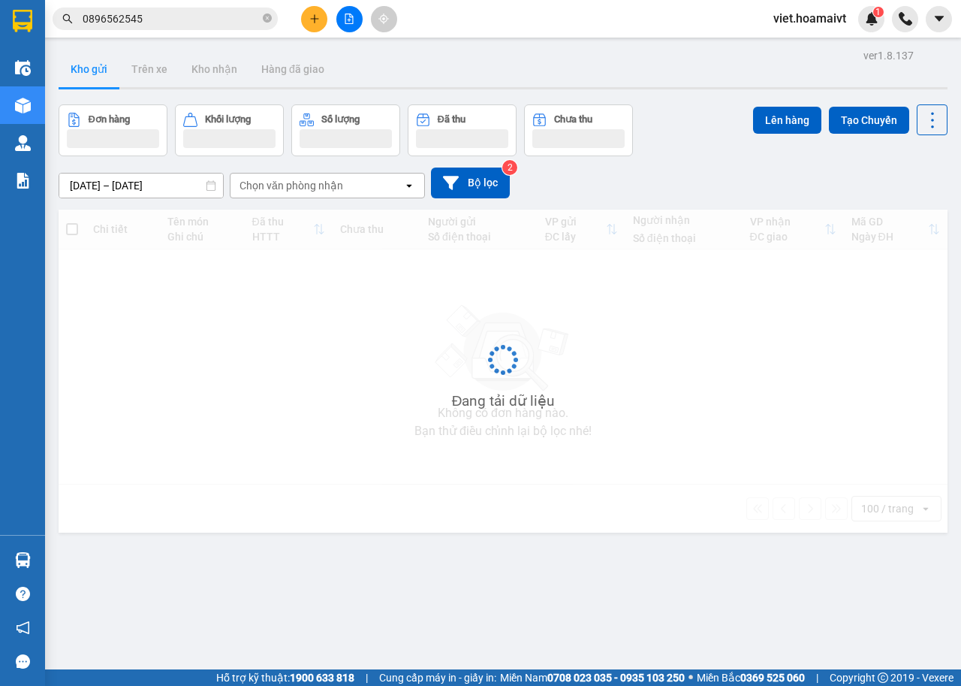
click at [337, 188] on div "Chọn văn phòng nhận" at bounding box center [292, 185] width 104 height 15
click at [309, 184] on div "Chọn văn phòng nhận" at bounding box center [292, 185] width 104 height 15
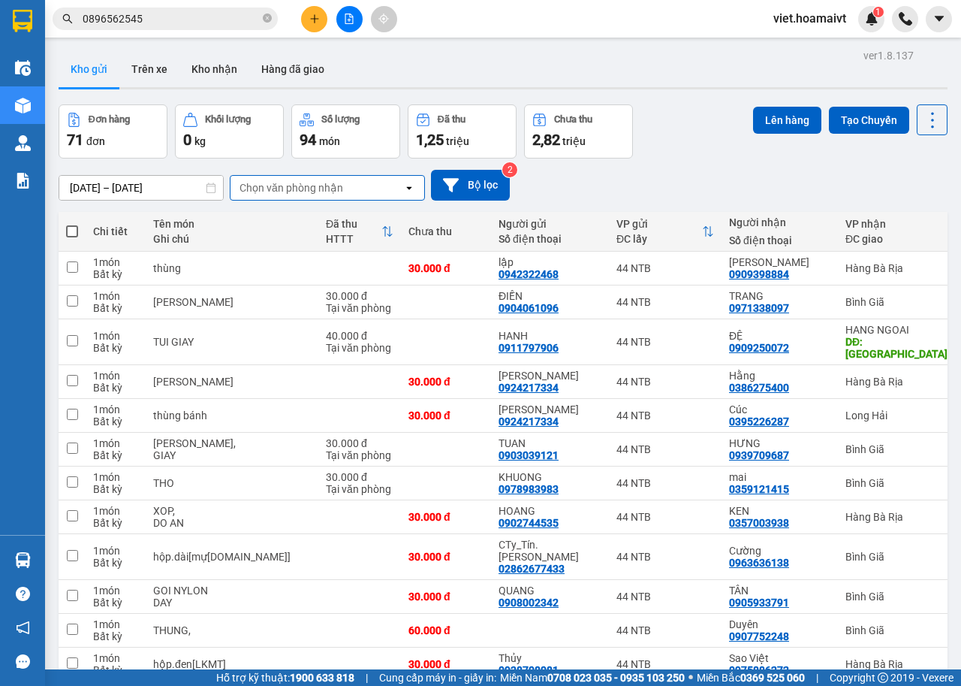
click at [309, 184] on div "Chọn văn phòng nhận" at bounding box center [292, 187] width 104 height 15
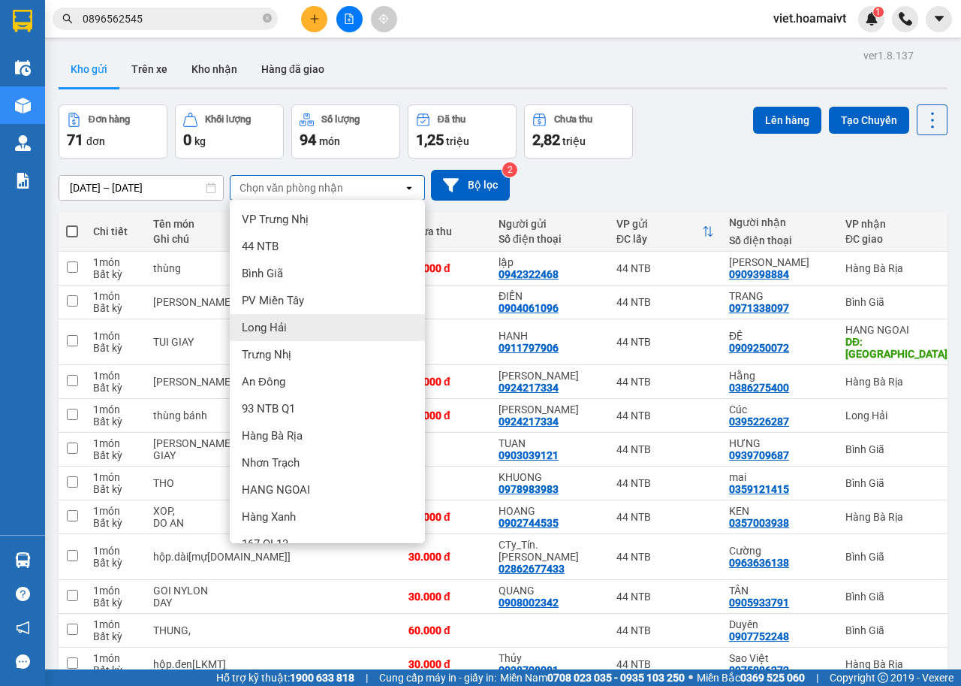
click at [300, 327] on div "Long Hải" at bounding box center [327, 327] width 195 height 27
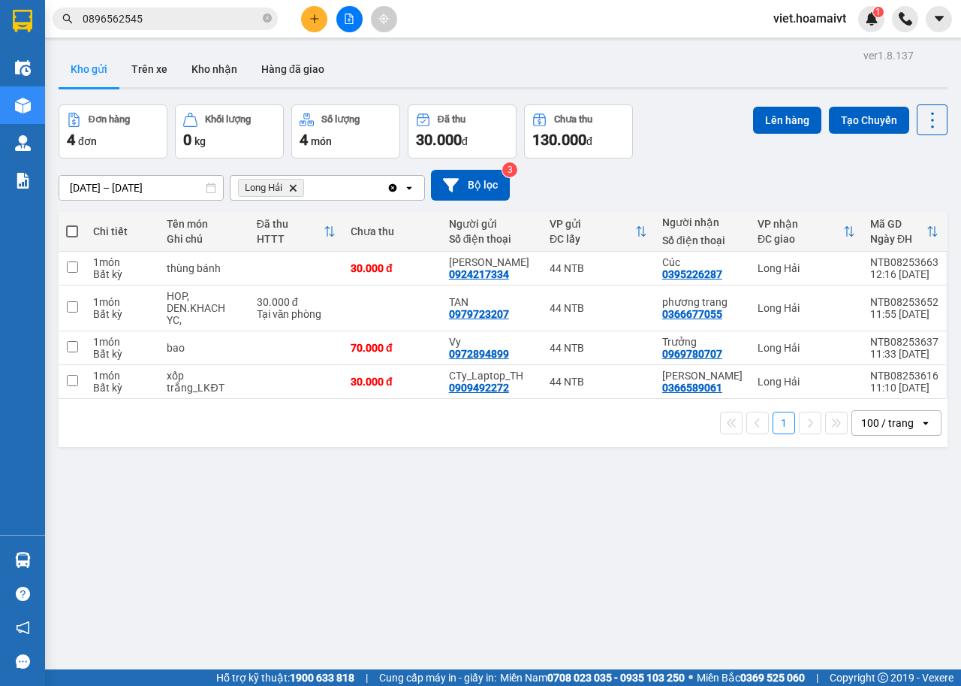
click at [71, 230] on span at bounding box center [72, 231] width 12 height 12
click at [72, 224] on input "checkbox" at bounding box center [72, 224] width 0 height 0
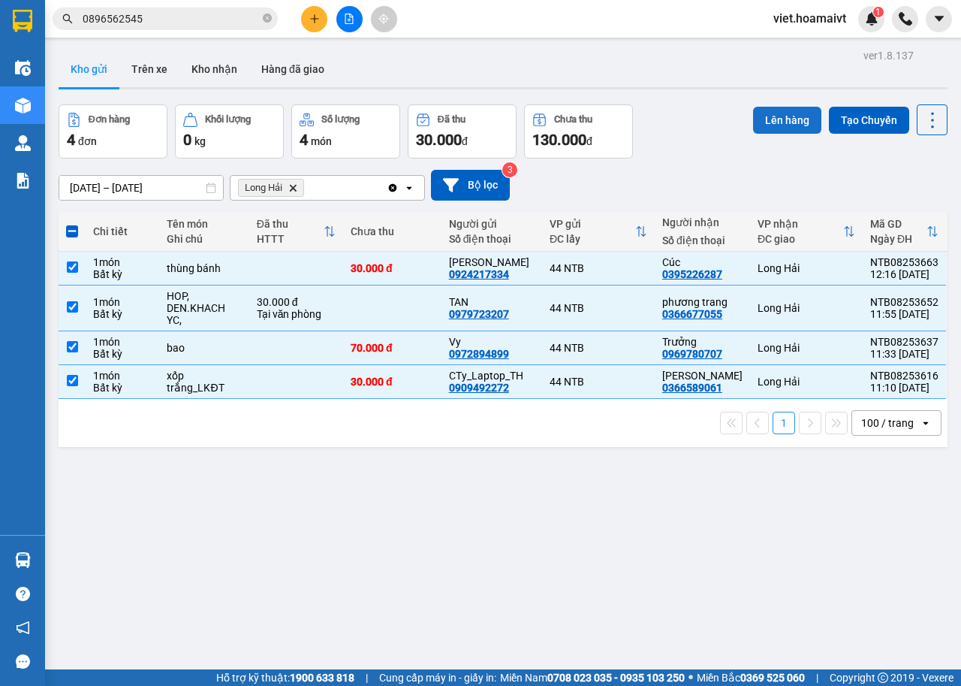
click at [771, 125] on button "Lên hàng" at bounding box center [787, 120] width 68 height 27
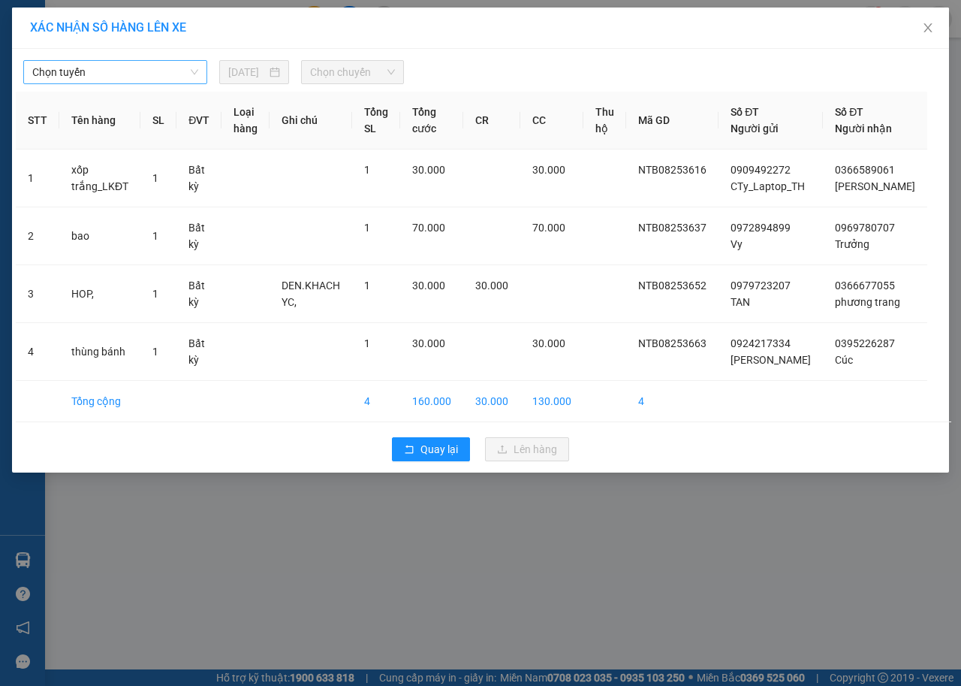
click at [155, 74] on span "Chọn tuyến" at bounding box center [115, 72] width 166 height 23
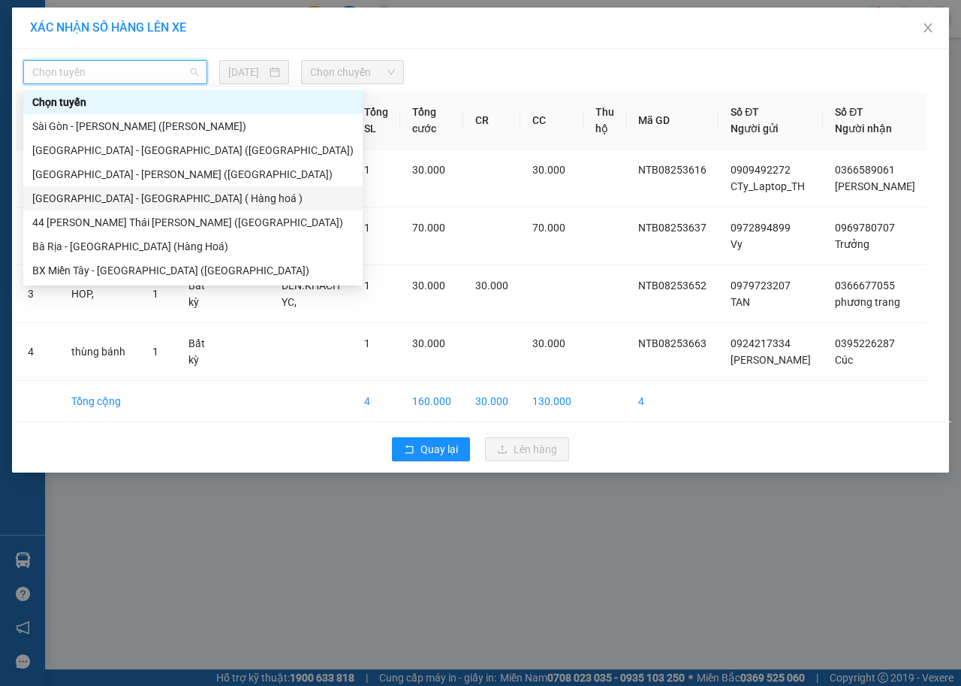
click at [131, 196] on div "[GEOGRAPHIC_DATA] - [GEOGRAPHIC_DATA] ( Hàng hoá )" at bounding box center [192, 198] width 321 height 17
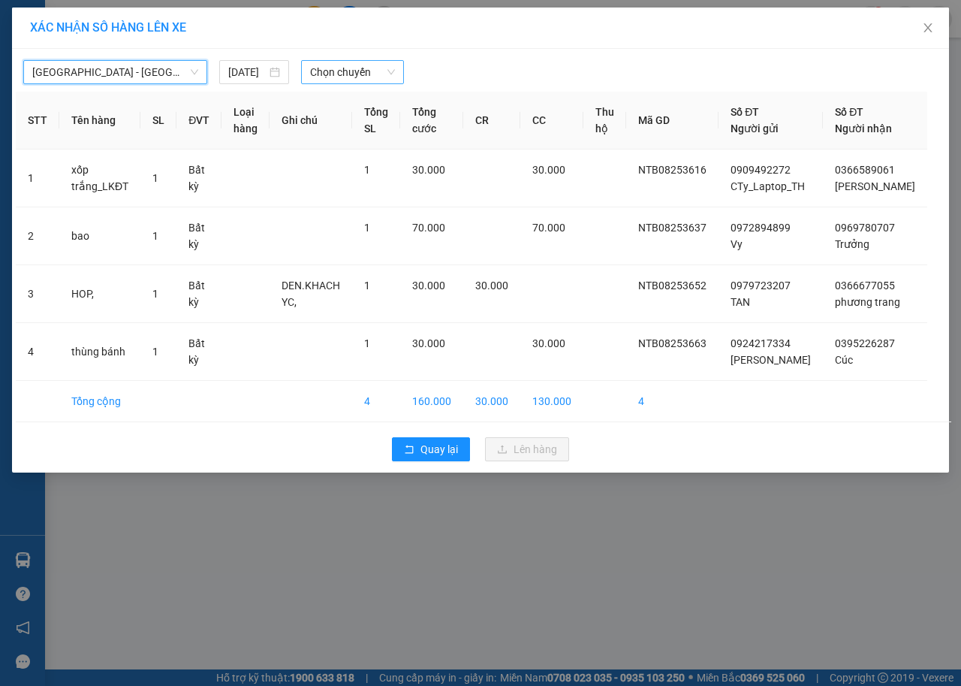
click at [329, 71] on span "Chọn chuyến" at bounding box center [352, 72] width 84 height 23
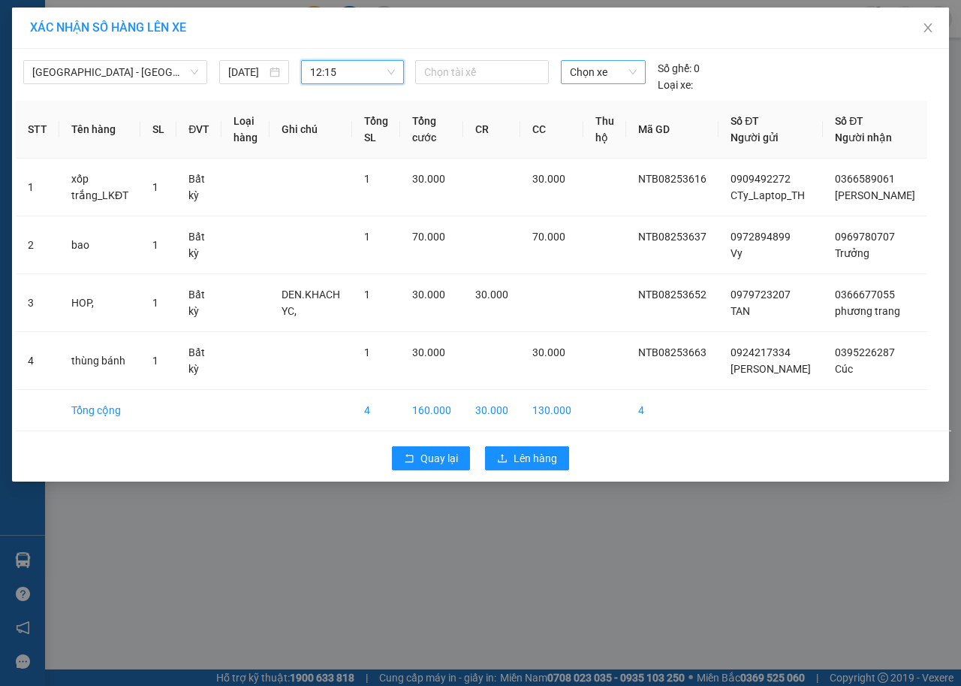
click at [596, 71] on span "Chọn xe" at bounding box center [603, 72] width 67 height 23
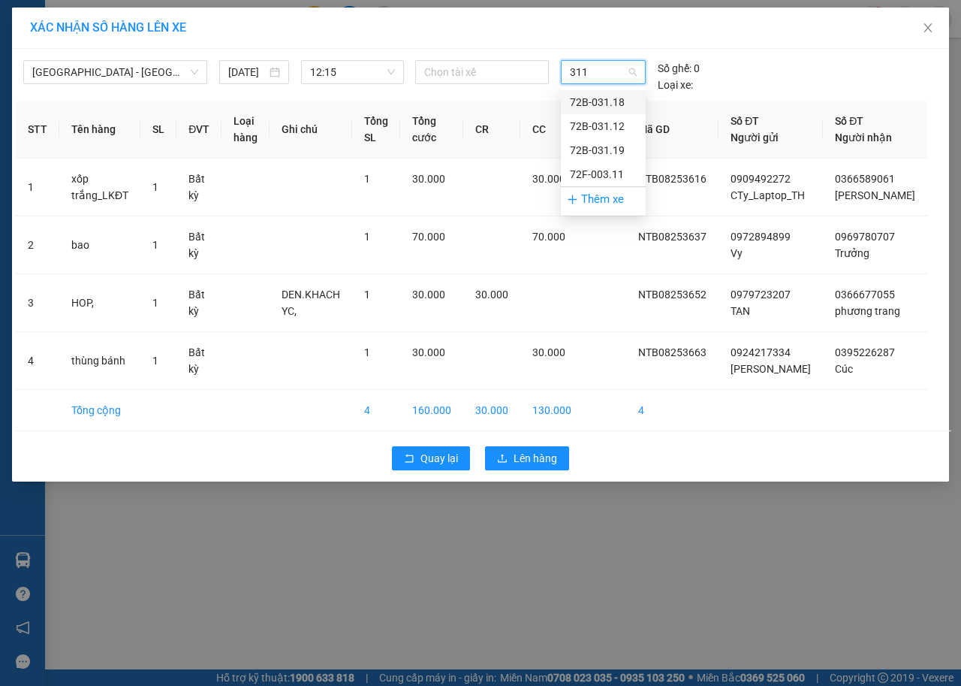
type input "3112"
click at [581, 102] on div "72B-031.12" at bounding box center [603, 102] width 67 height 17
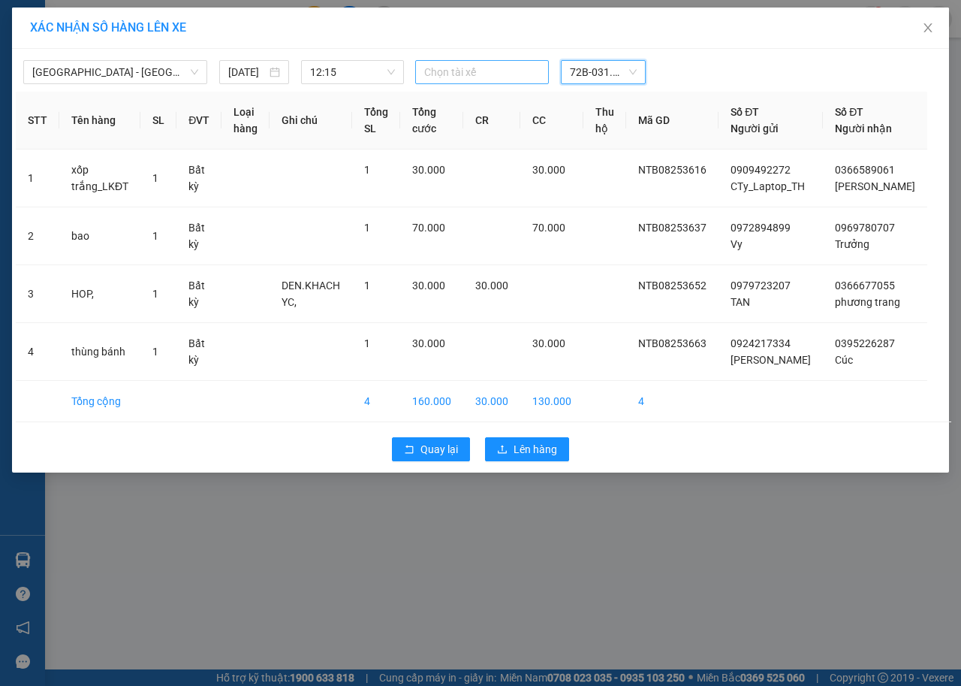
click at [499, 71] on div at bounding box center [482, 72] width 126 height 18
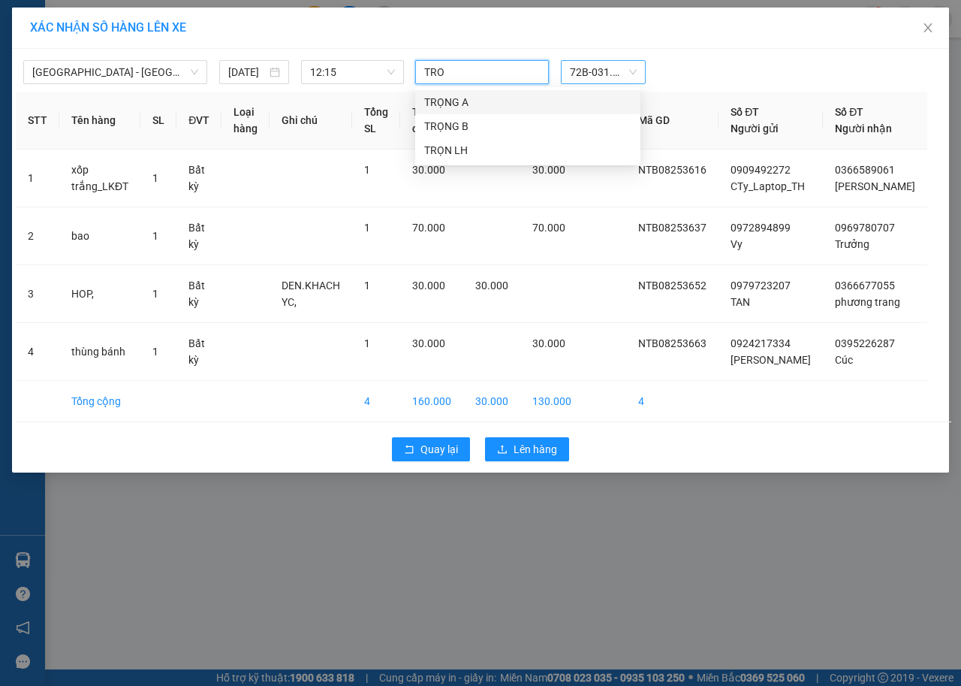
type input "TRON"
click at [475, 152] on div "TRỌN LH" at bounding box center [527, 150] width 207 height 17
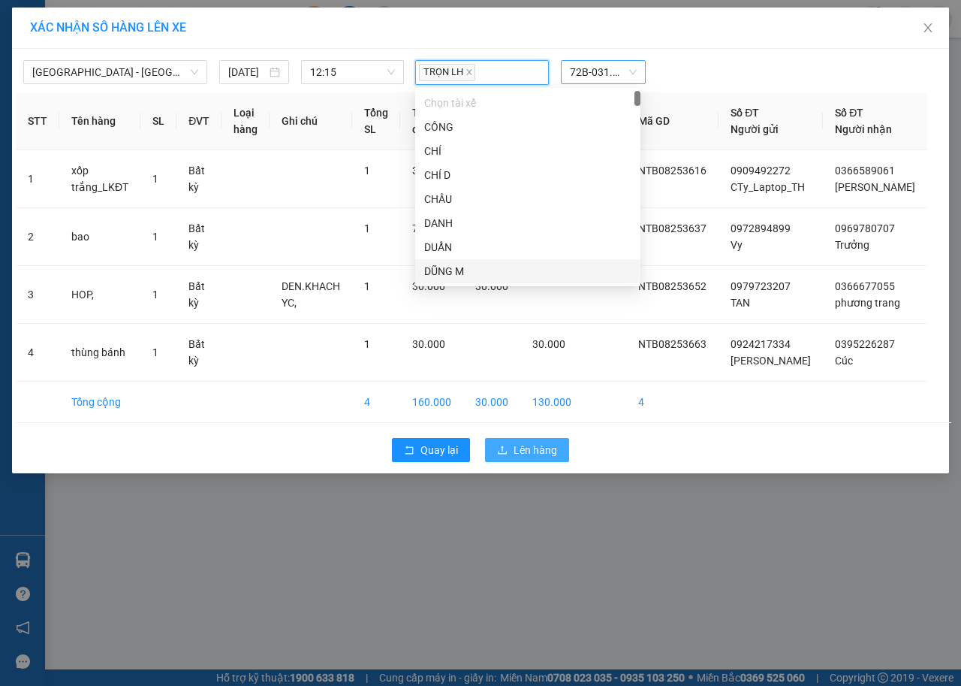
click at [540, 458] on span "Lên hàng" at bounding box center [536, 450] width 44 height 17
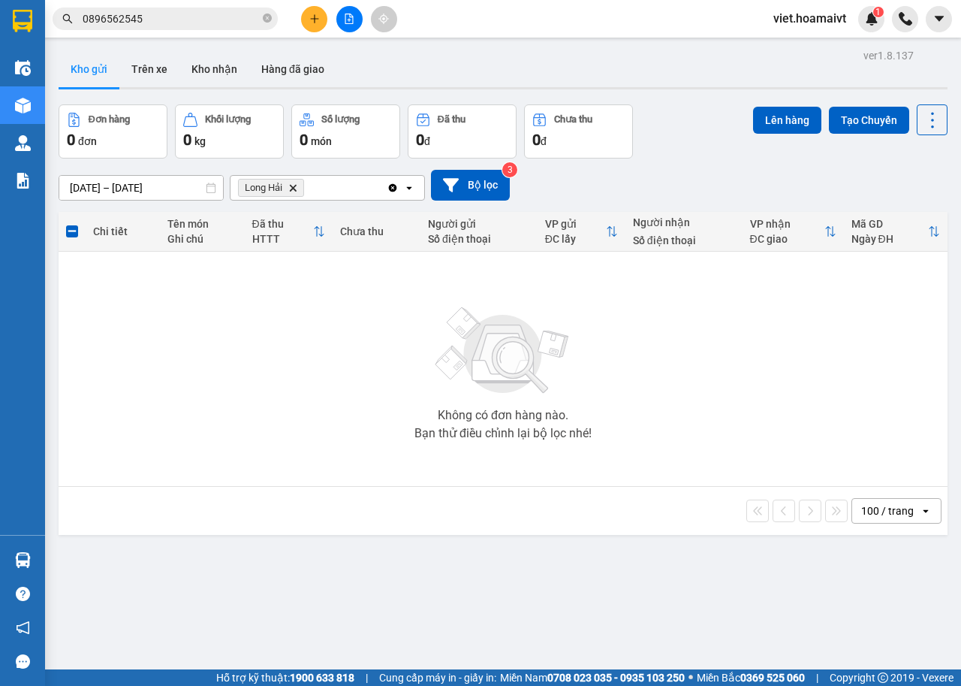
click at [292, 186] on icon "Delete" at bounding box center [292, 187] width 9 height 9
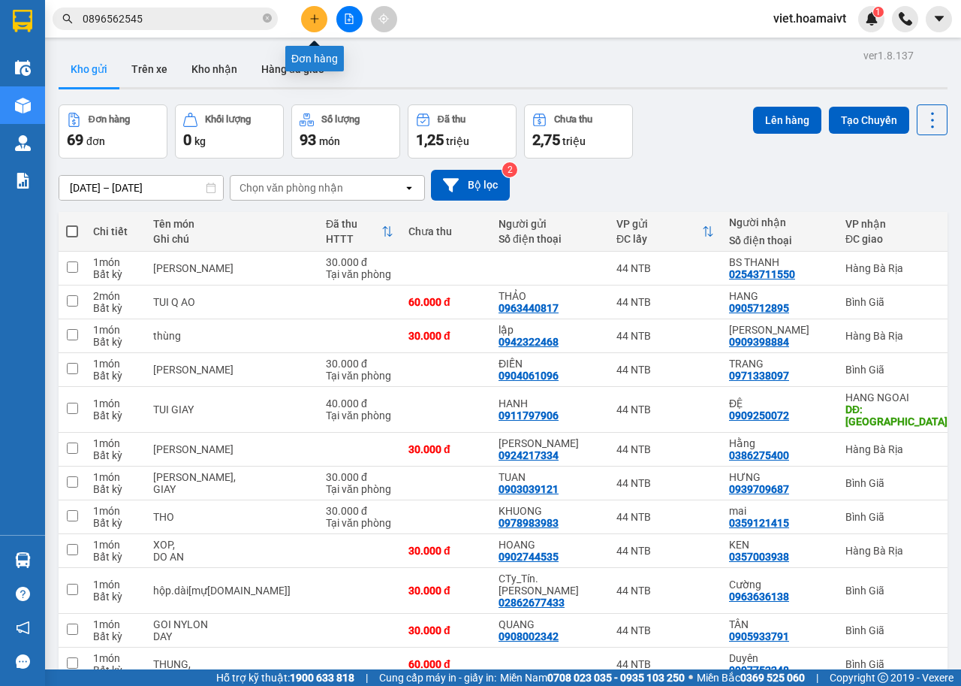
click at [312, 18] on icon "plus" at bounding box center [314, 19] width 11 height 11
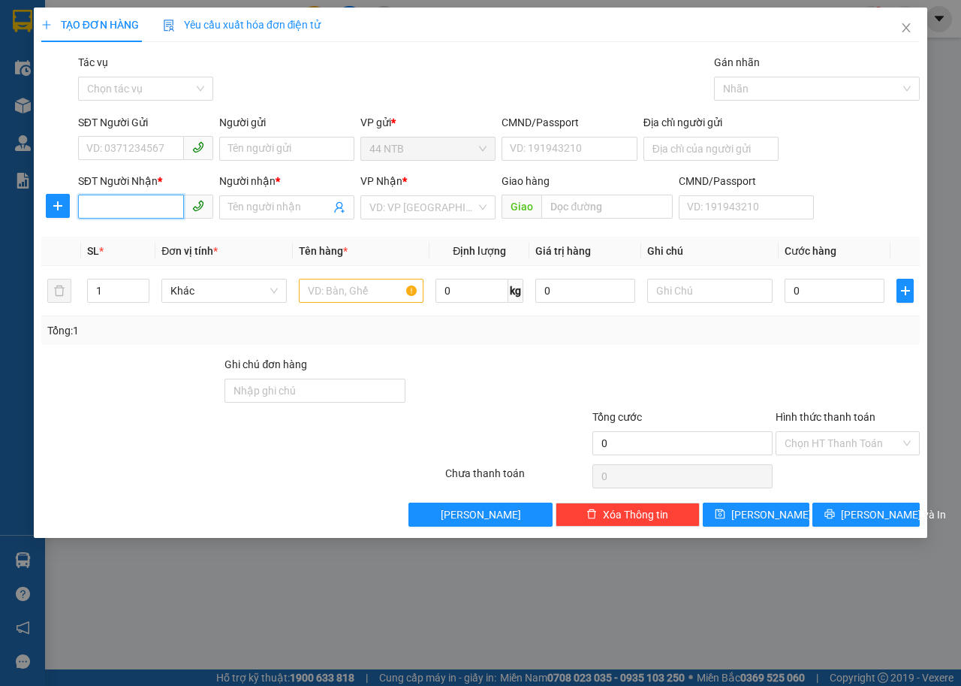
click at [174, 203] on input "SĐT Người Nhận *" at bounding box center [131, 207] width 106 height 24
type input "0385194538"
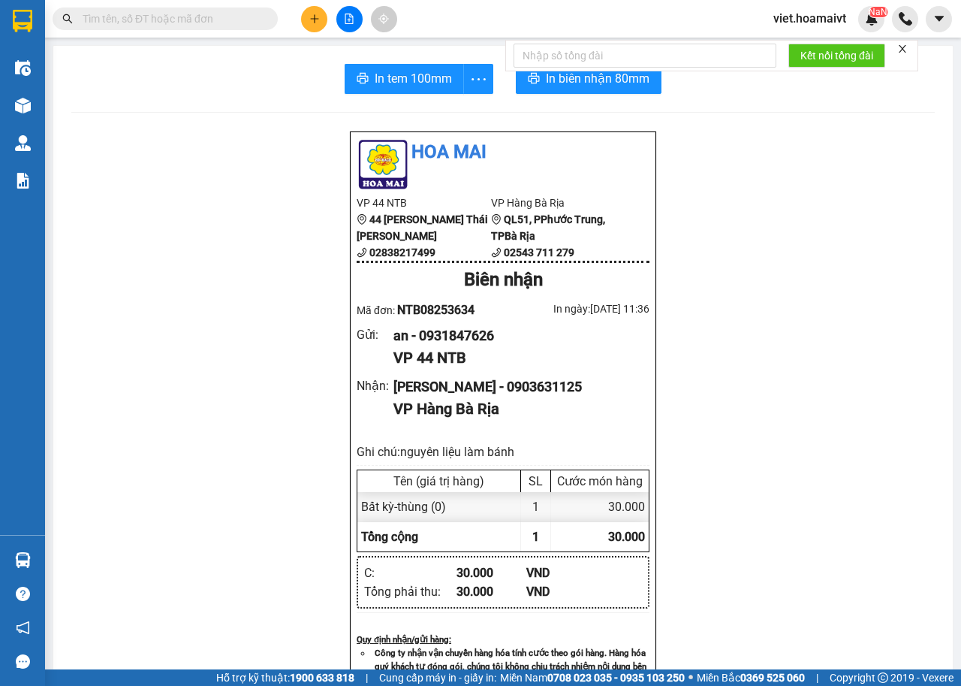
click at [904, 50] on icon "close" at bounding box center [903, 49] width 11 height 11
click at [227, 17] on input "text" at bounding box center [171, 19] width 177 height 17
click at [224, 18] on input "text" at bounding box center [171, 19] width 177 height 17
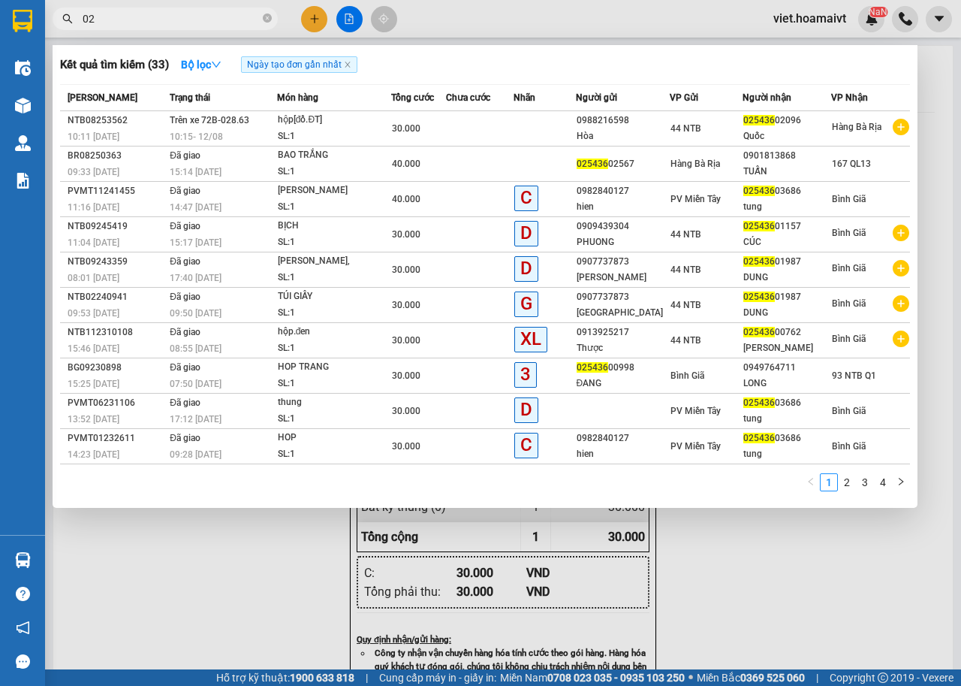
type input "0"
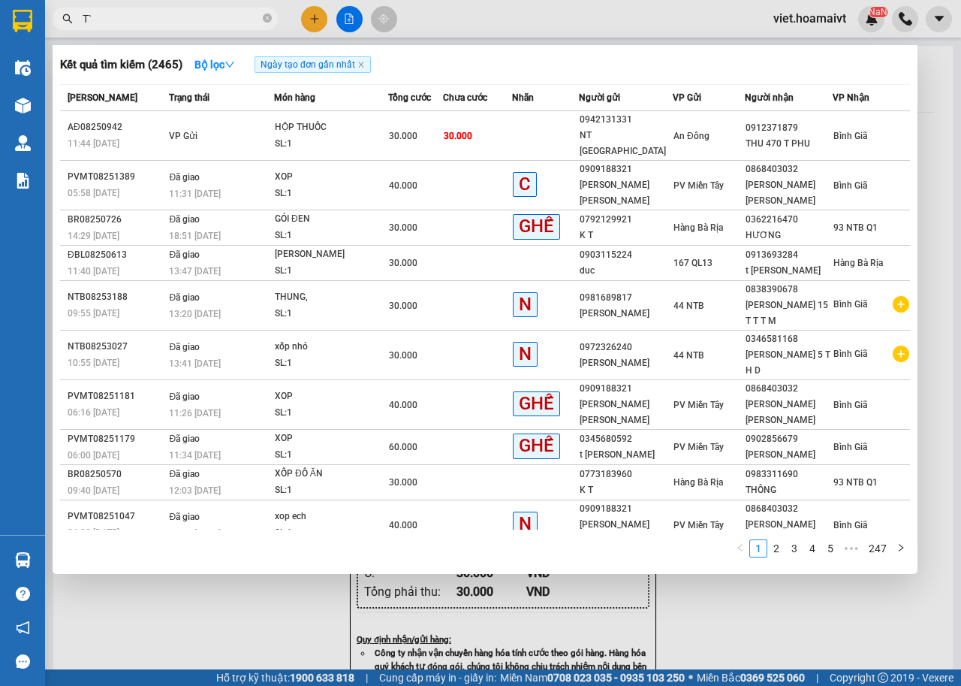
type input "T"
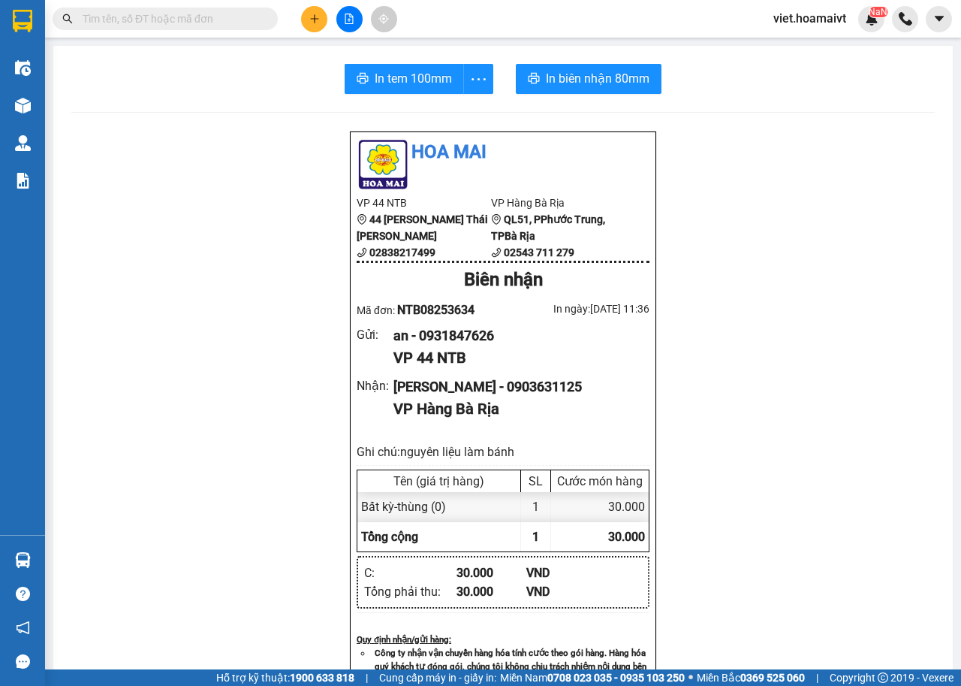
type input "U"
